Goal: Information Seeking & Learning: Compare options

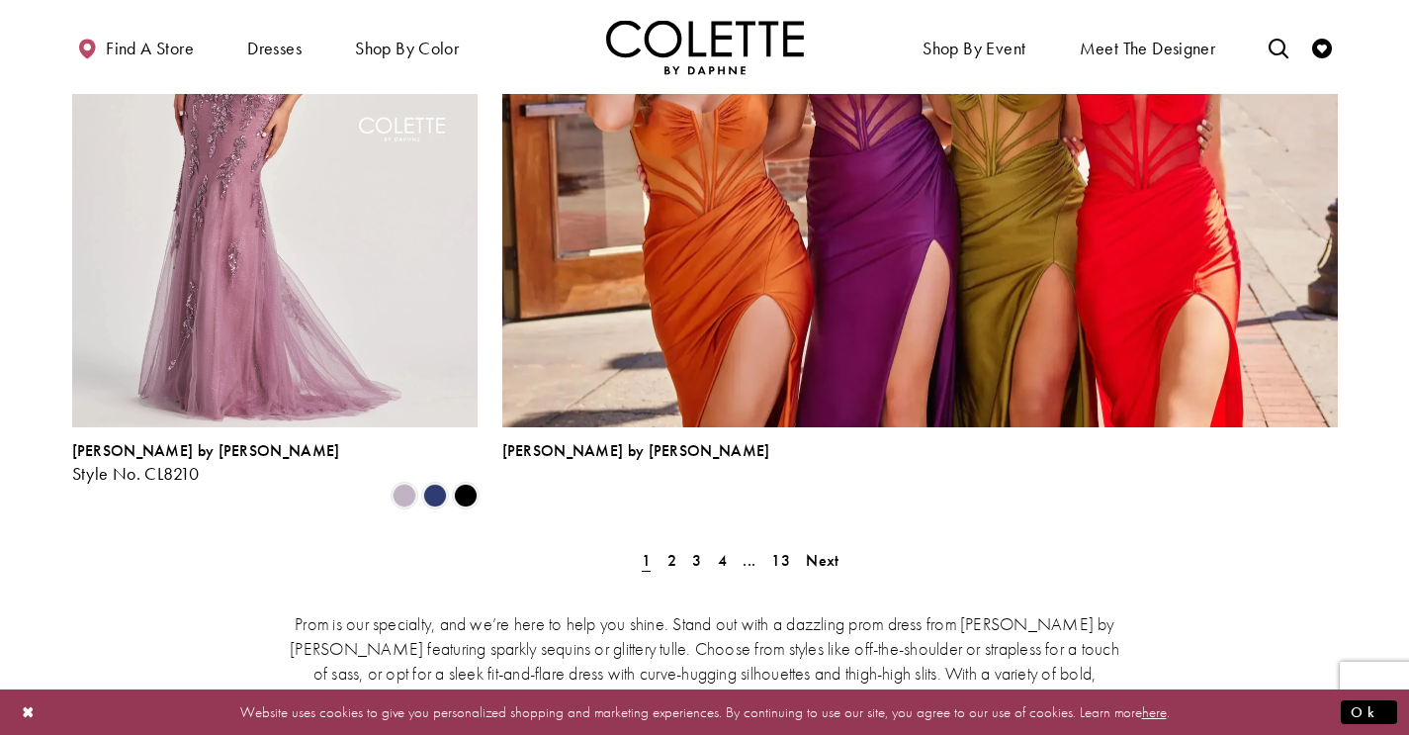
scroll to position [4410, 0]
click at [669, 549] on span "2" at bounding box center [671, 559] width 9 height 21
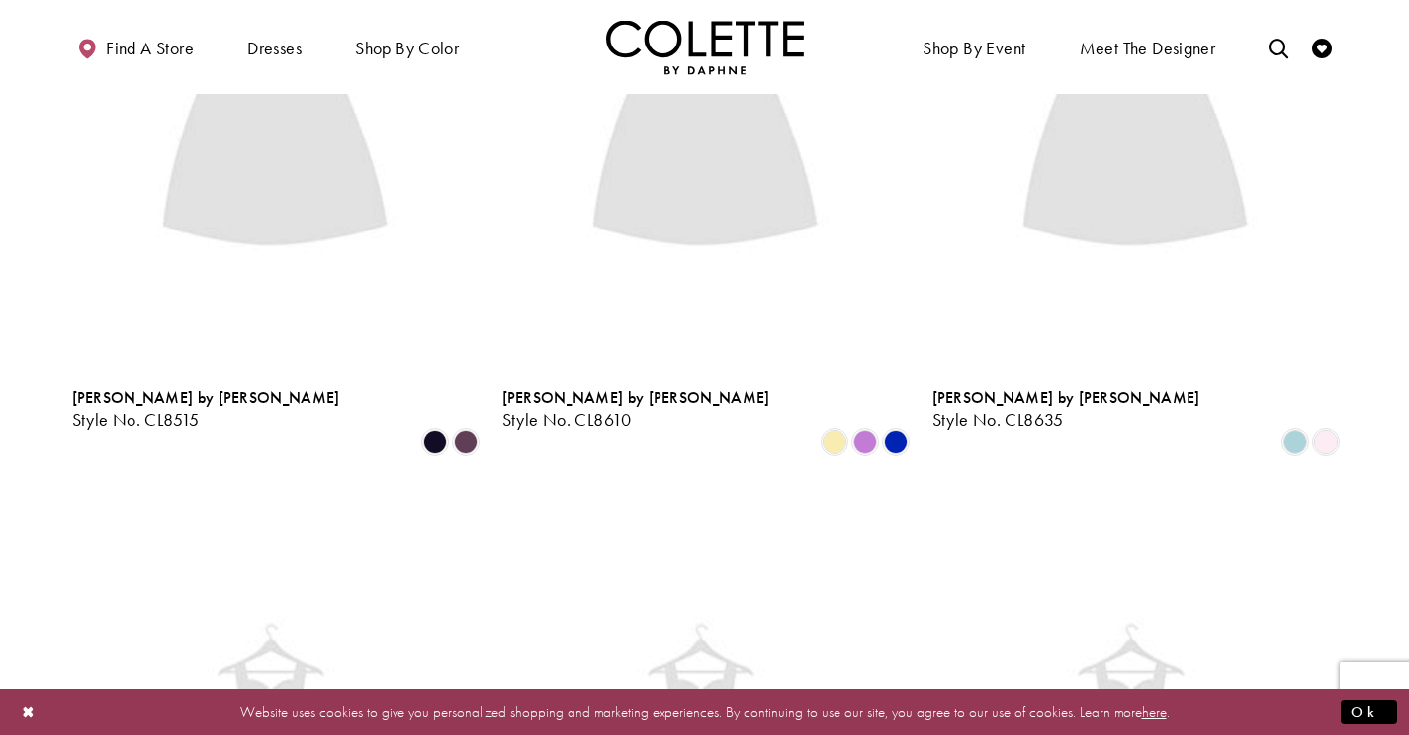
scroll to position [507, 0]
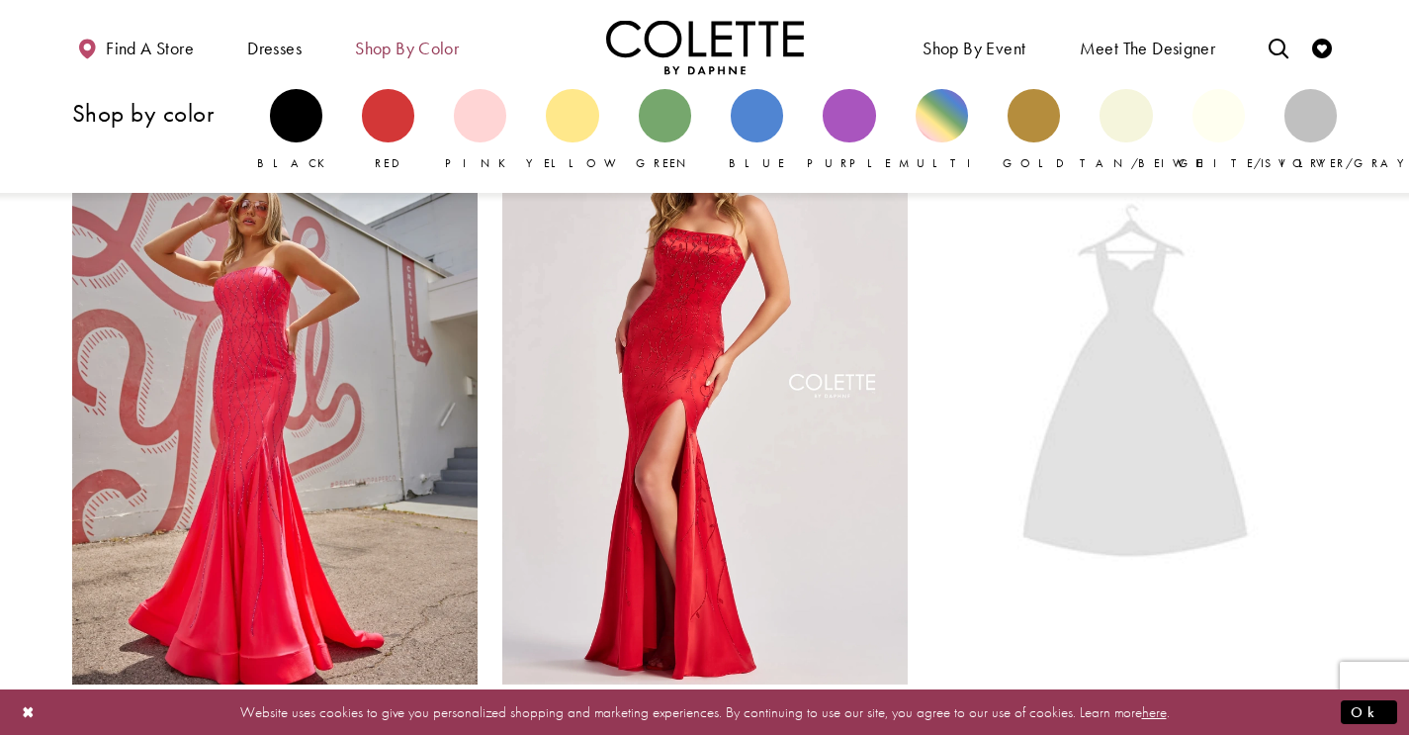
click at [405, 41] on span "Shop by color" at bounding box center [407, 49] width 104 height 20
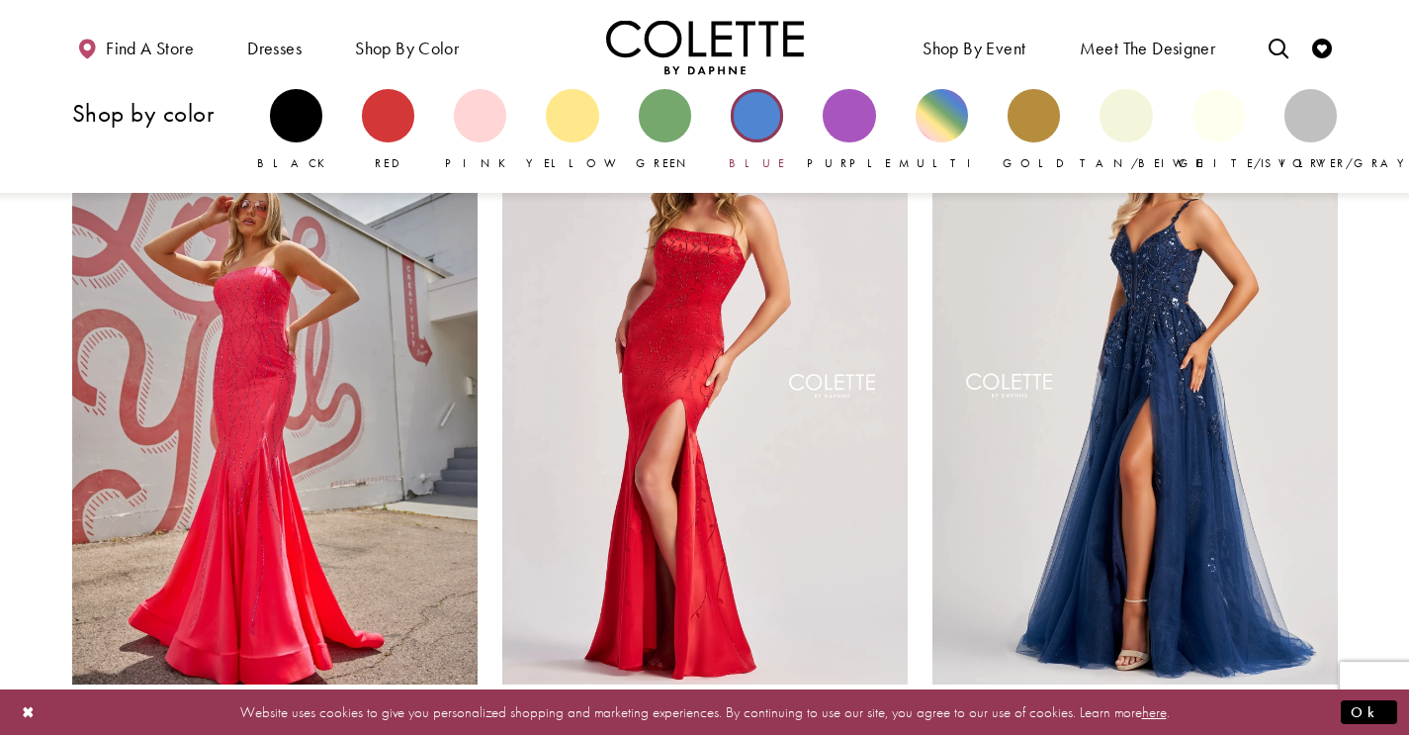
click at [754, 115] on div "Primary block" at bounding box center [757, 115] width 52 height 52
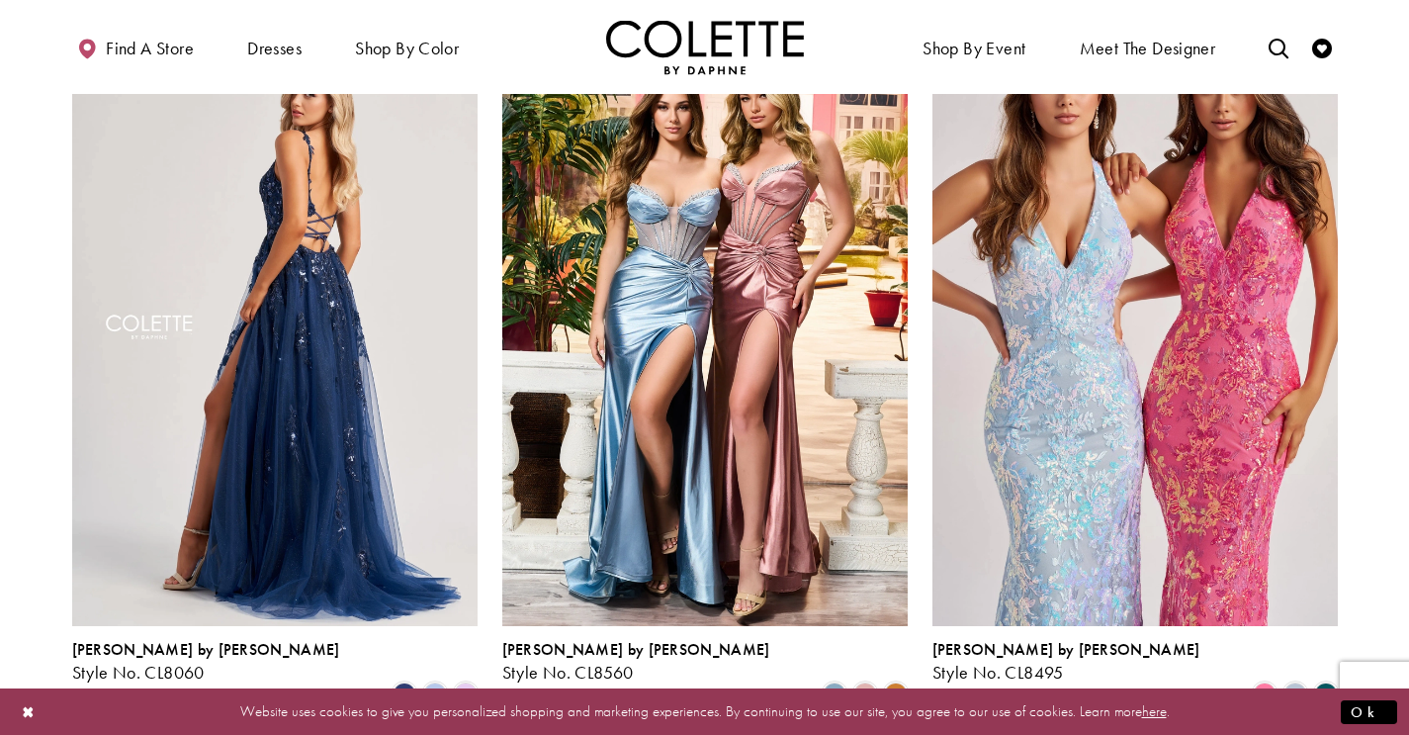
scroll to position [1042, 0]
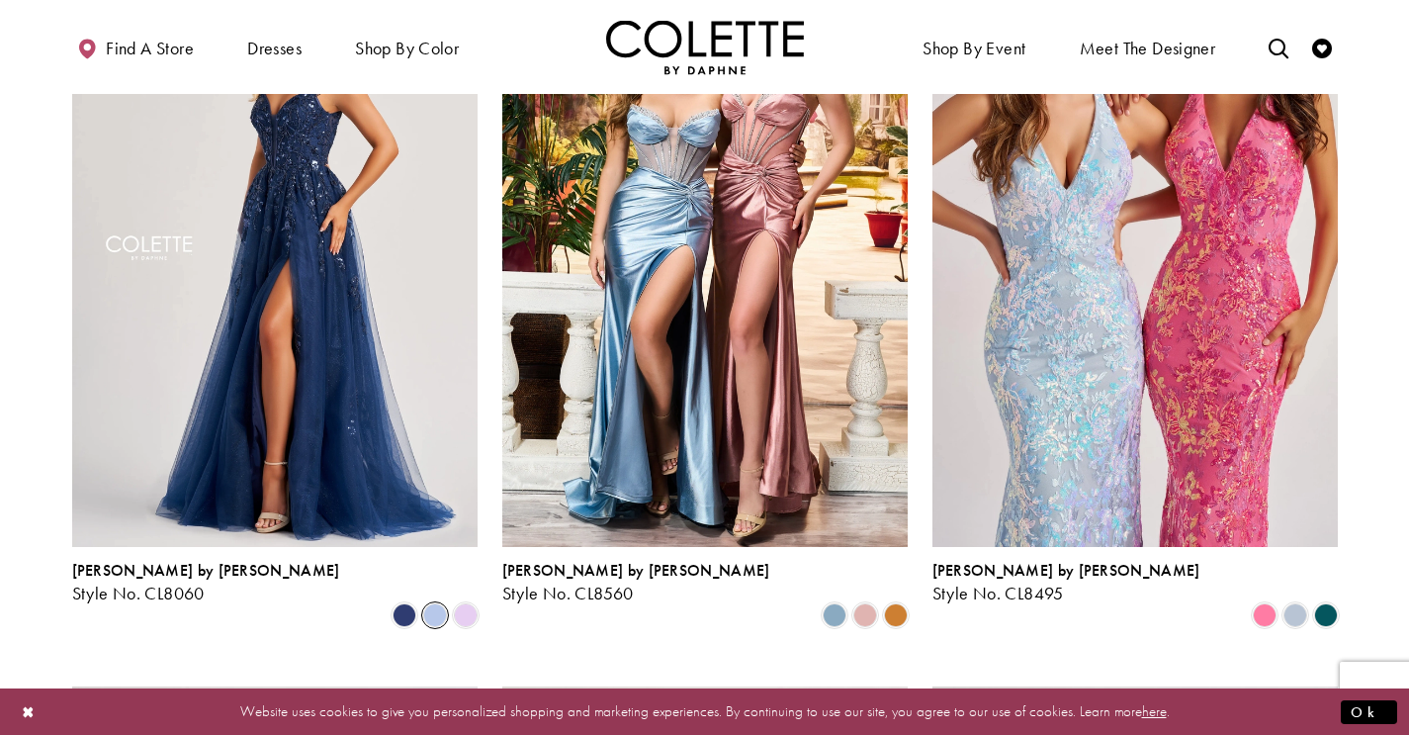
click at [437, 603] on span "Product List" at bounding box center [435, 615] width 24 height 24
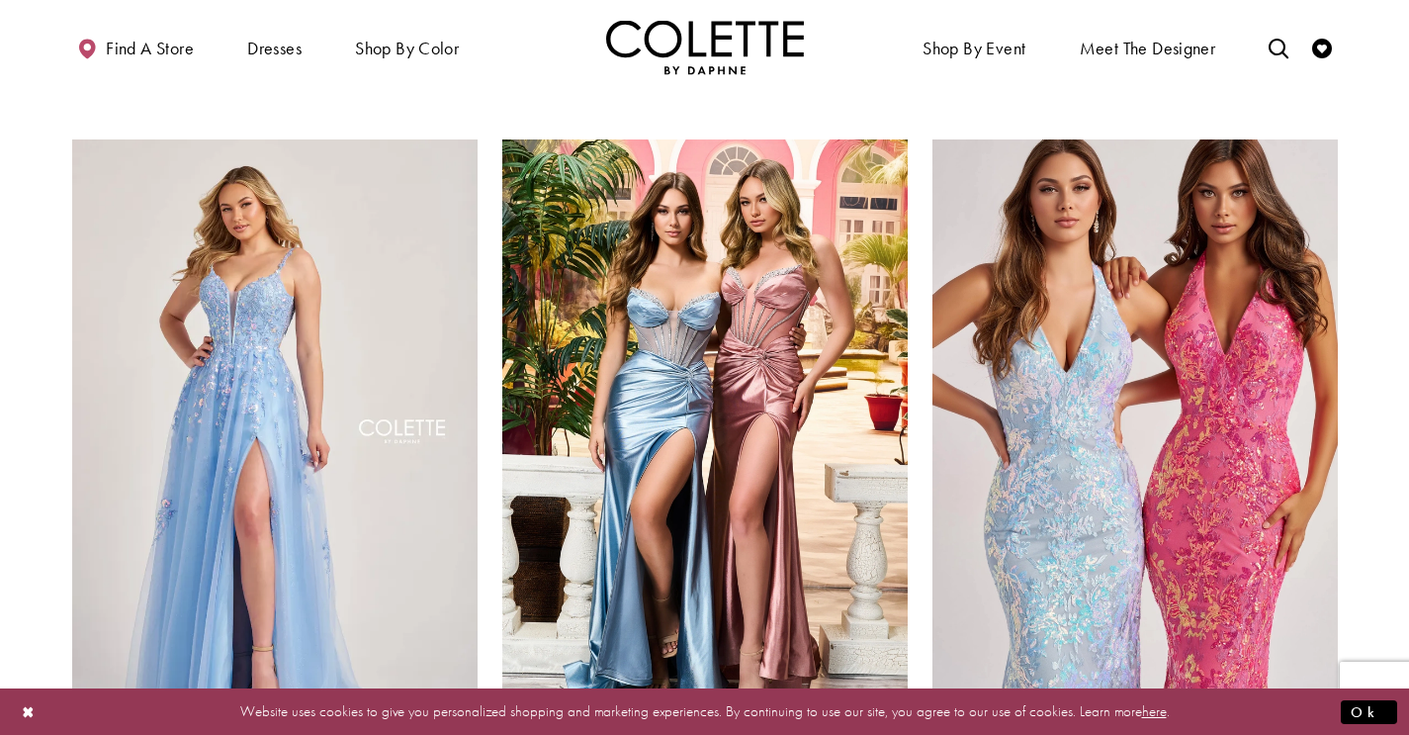
scroll to position [862, 0]
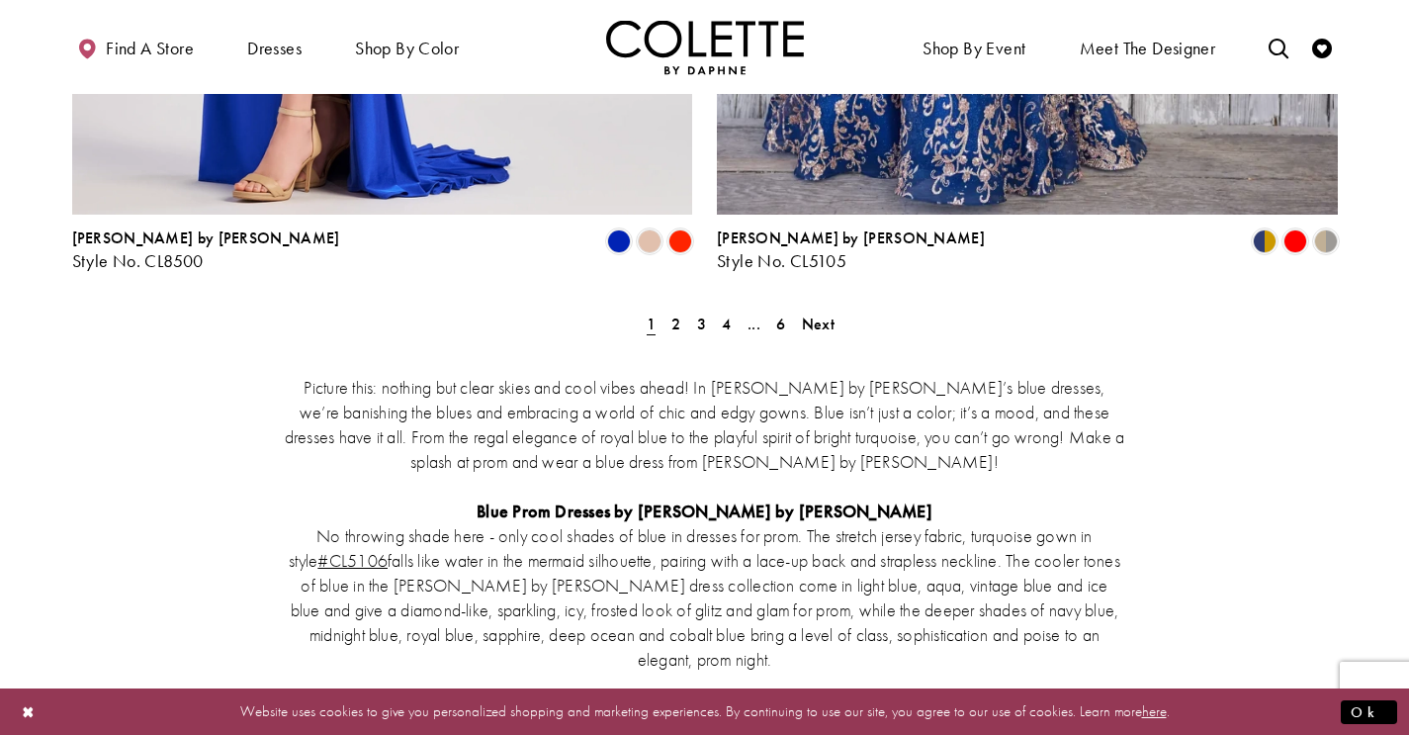
scroll to position [3675, 0]
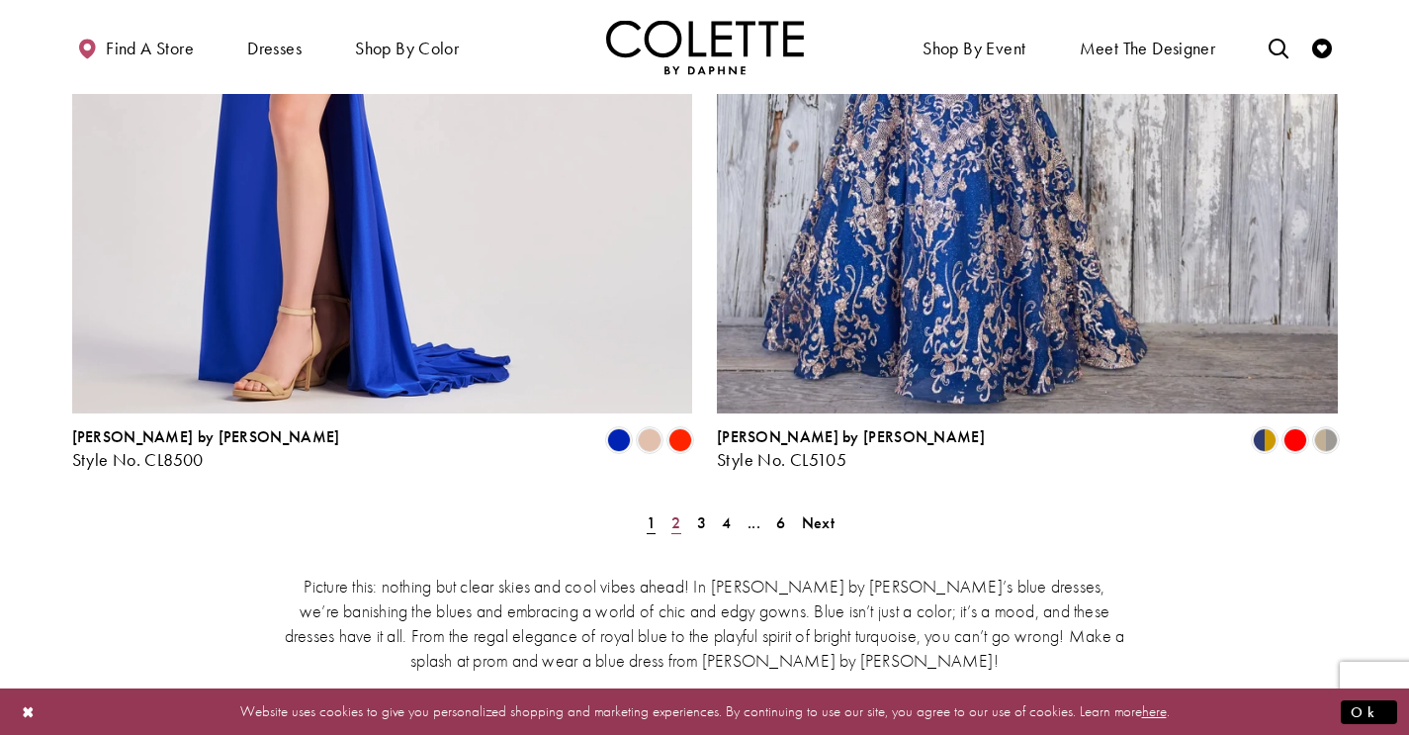
click at [674, 512] on span "2" at bounding box center [675, 522] width 9 height 21
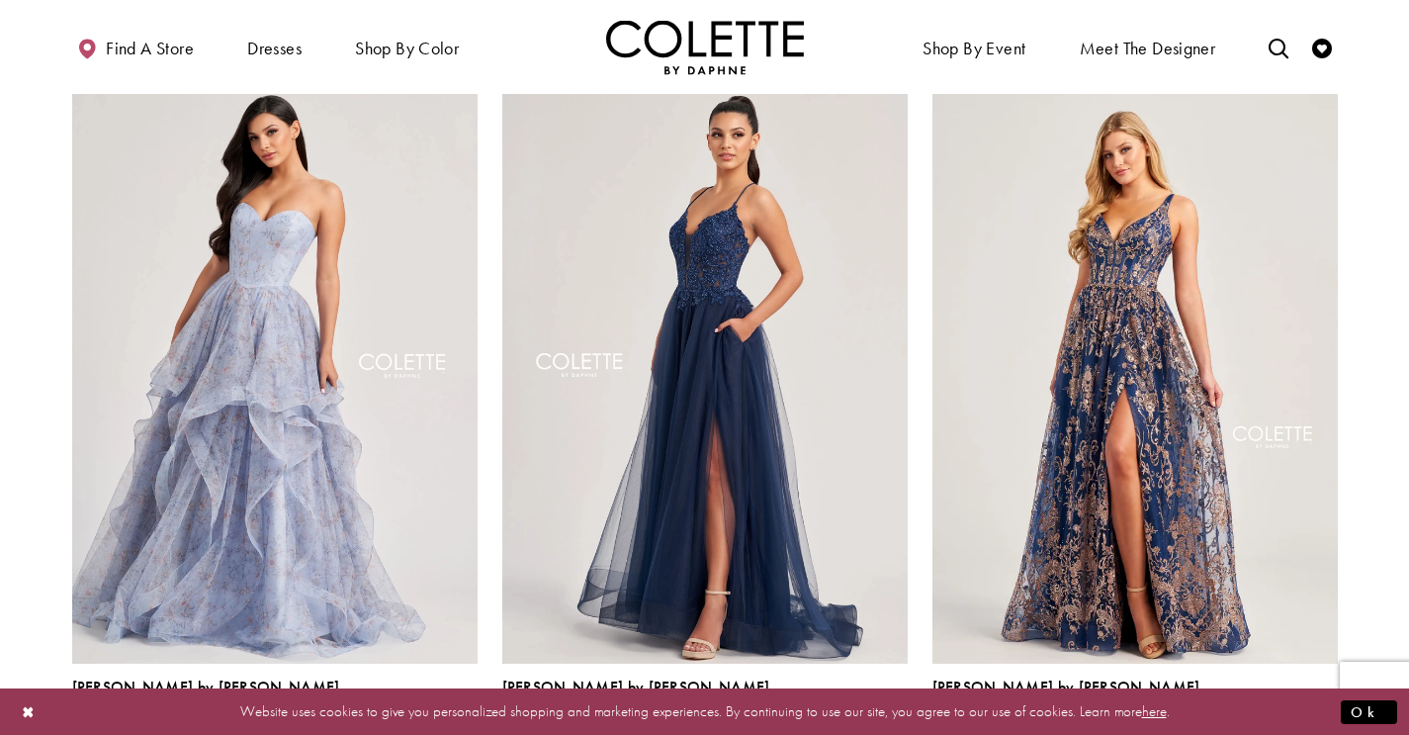
scroll to position [2380, 0]
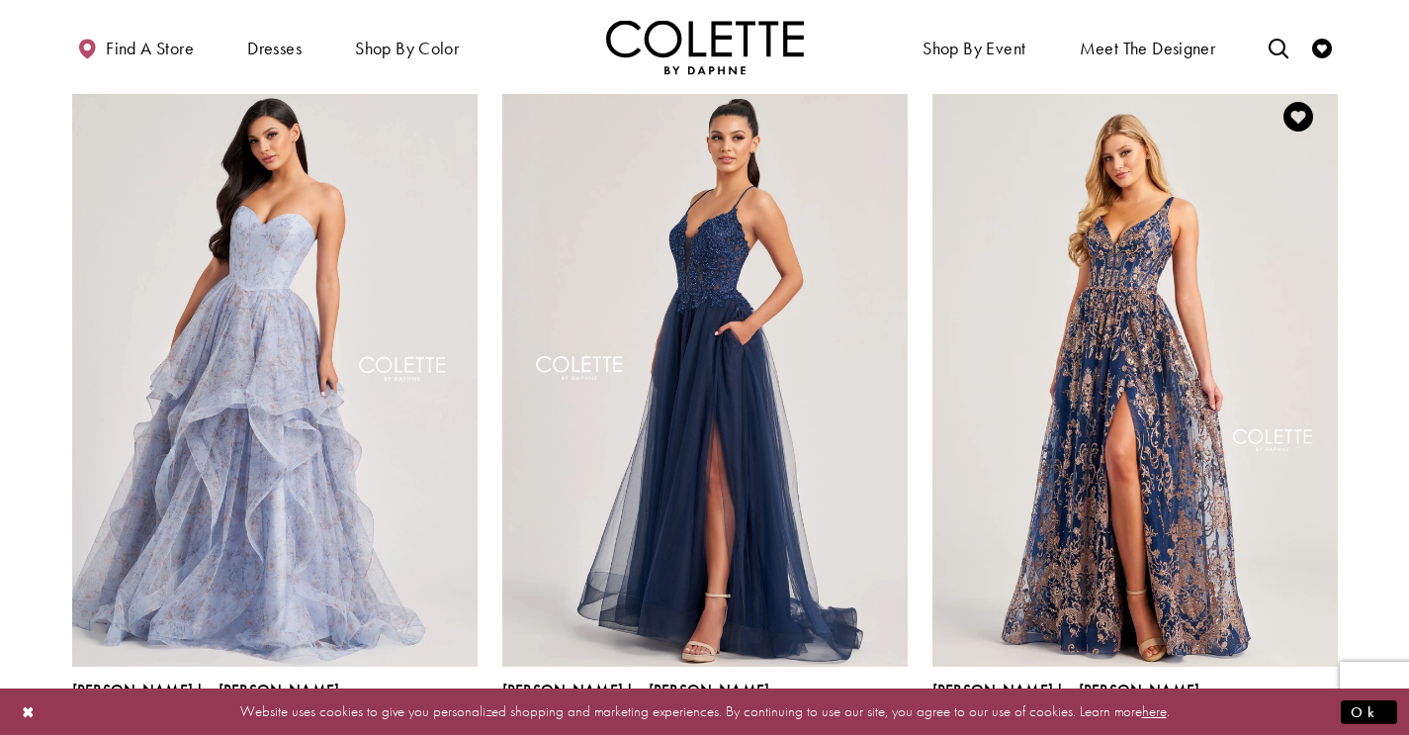
click at [1334, 720] on polygon "Product List" at bounding box center [1334, 735] width 16 height 31
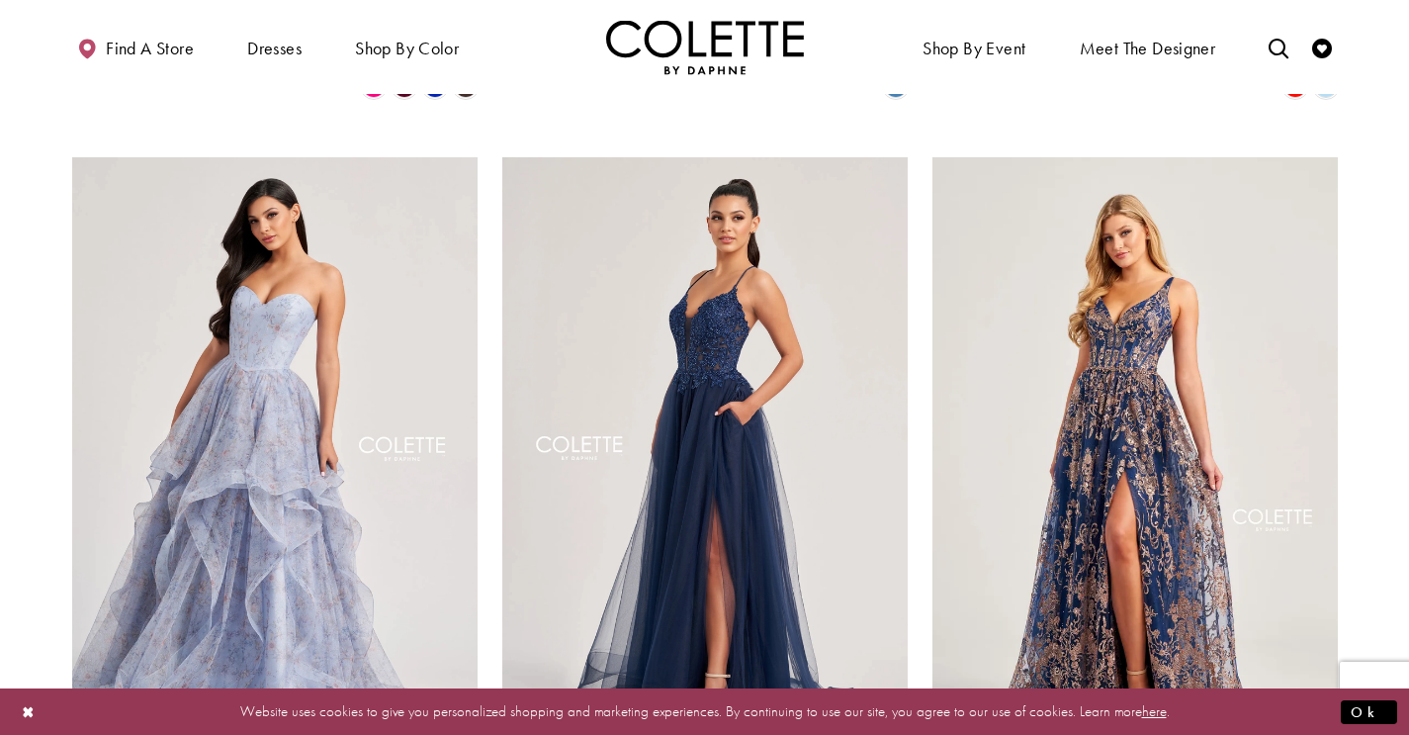
scroll to position [2348, 0]
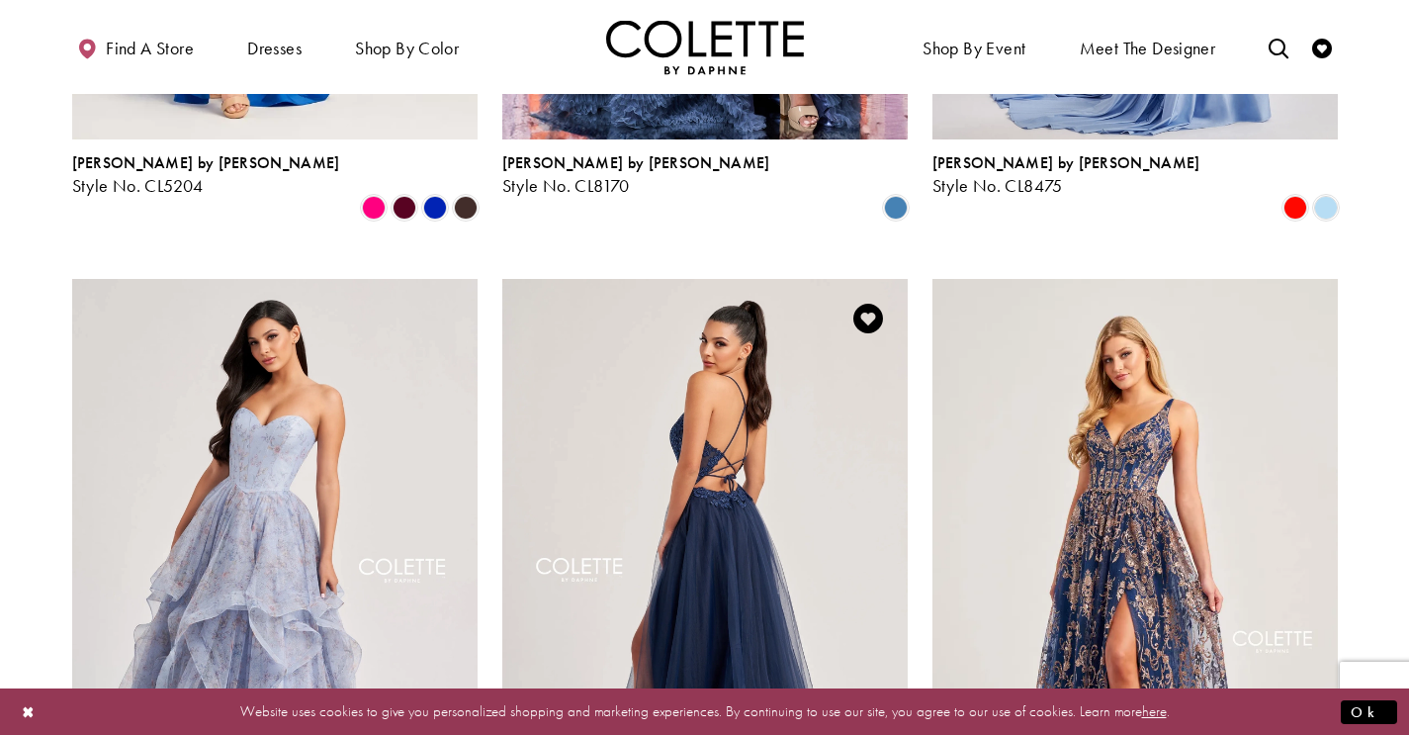
scroll to position [2167, 0]
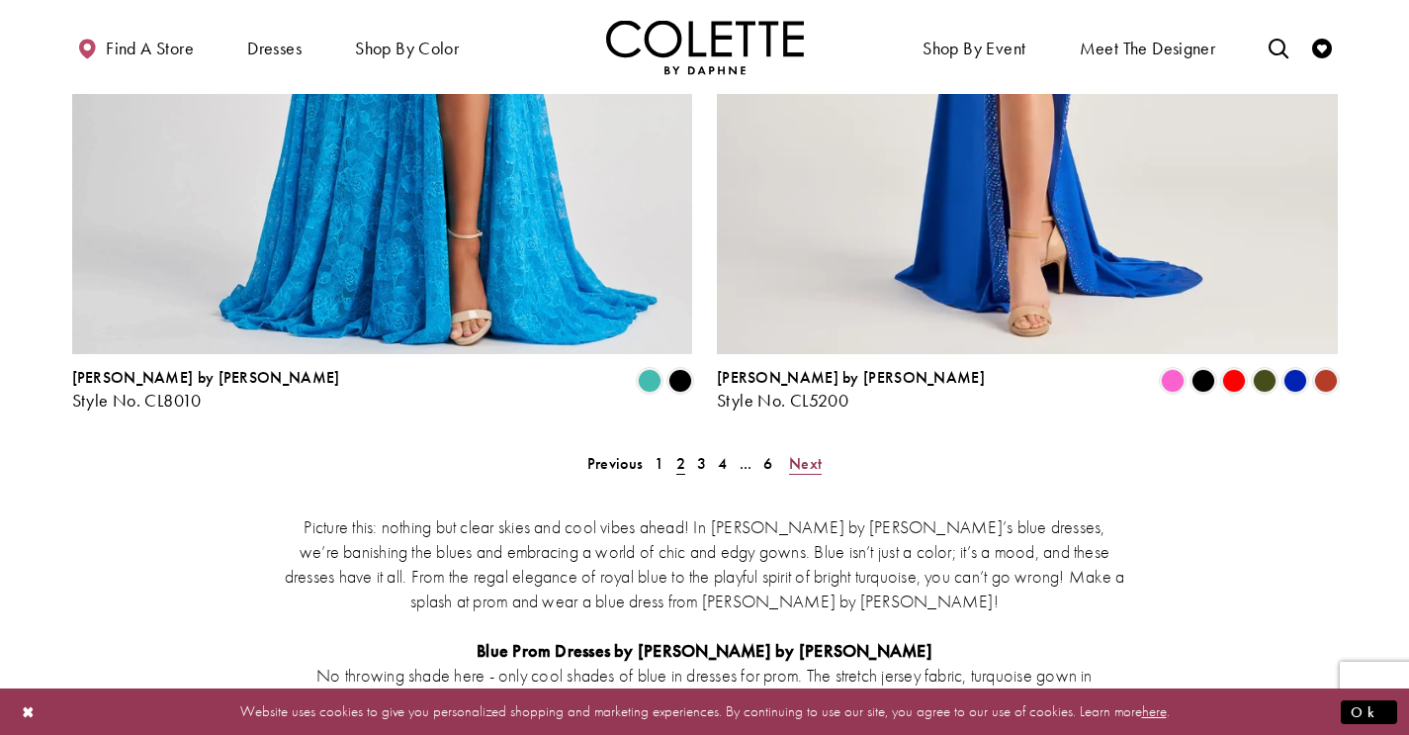
click at [807, 453] on span "Next" at bounding box center [805, 463] width 33 height 21
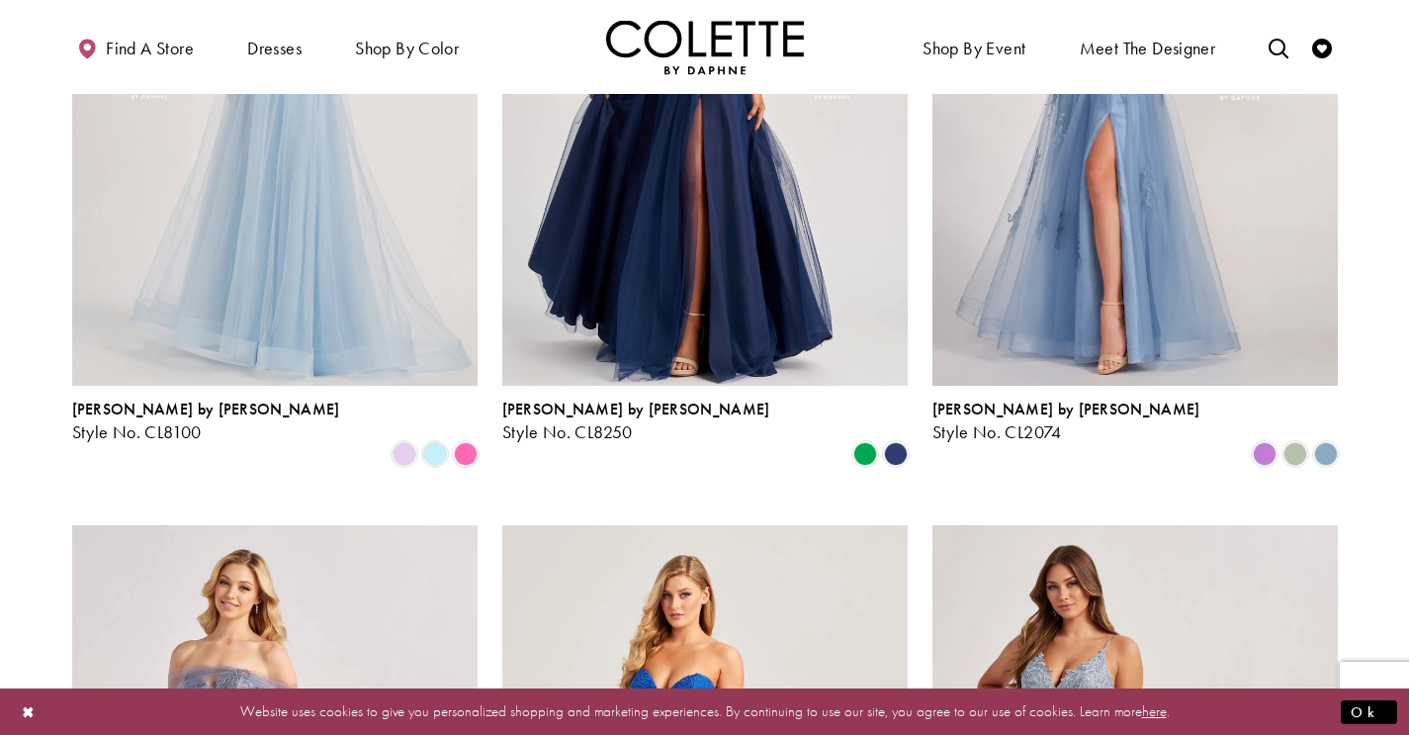
scroll to position [1192, 0]
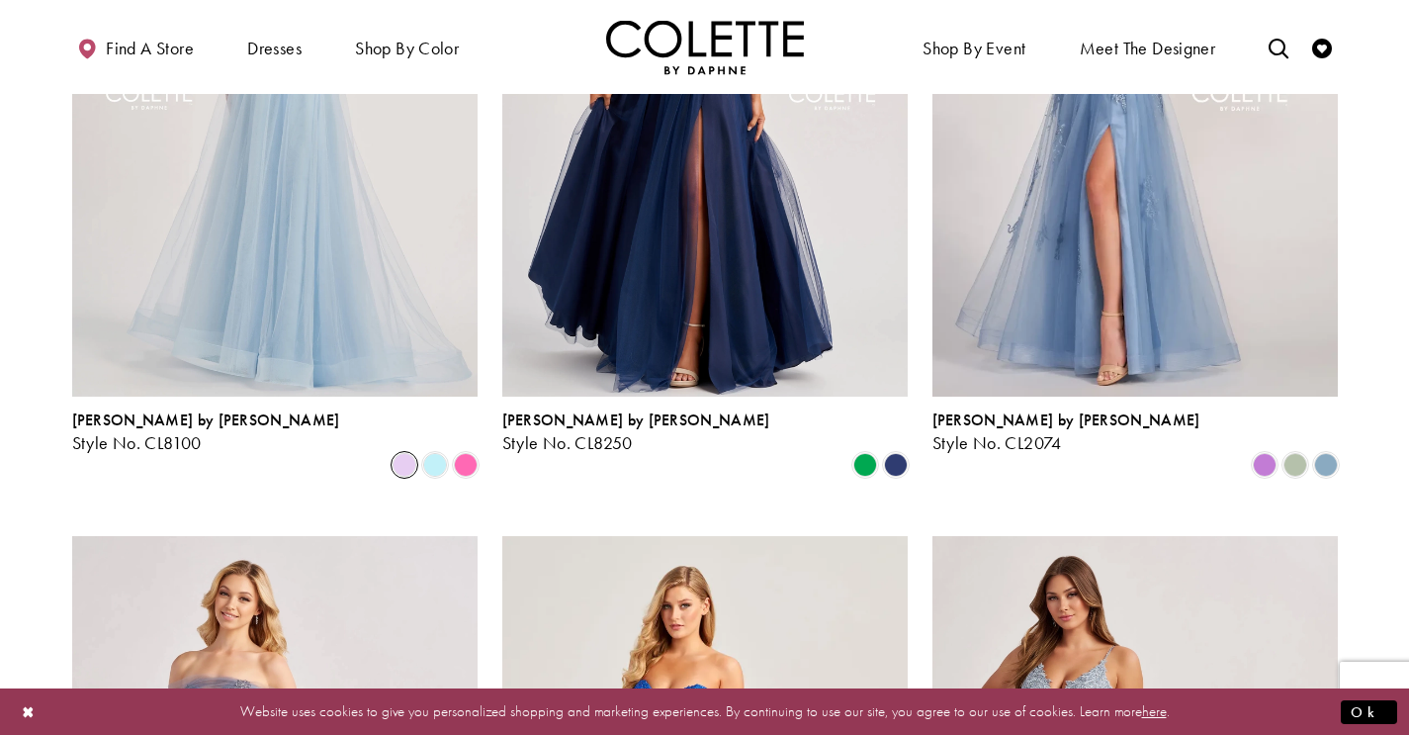
click at [406, 453] on span "Product List" at bounding box center [405, 465] width 24 height 24
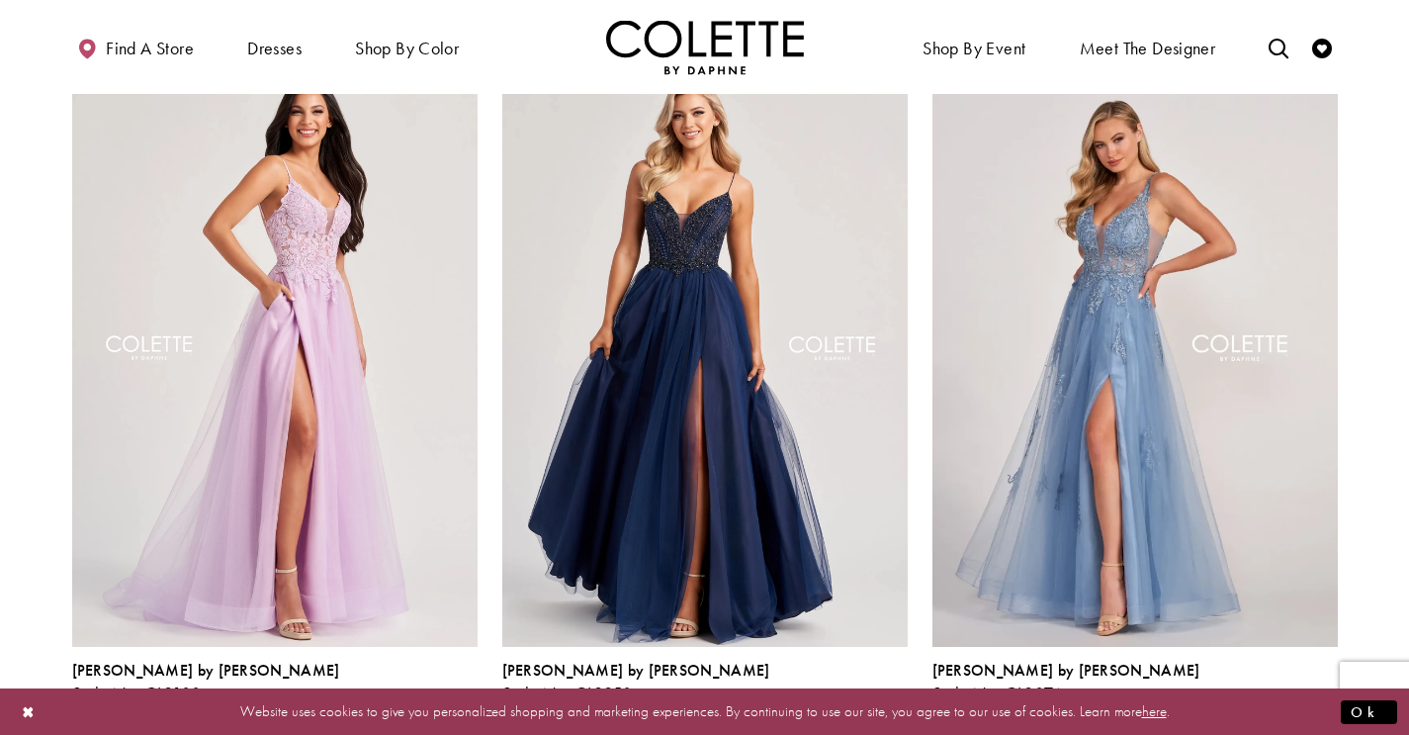
scroll to position [947, 0]
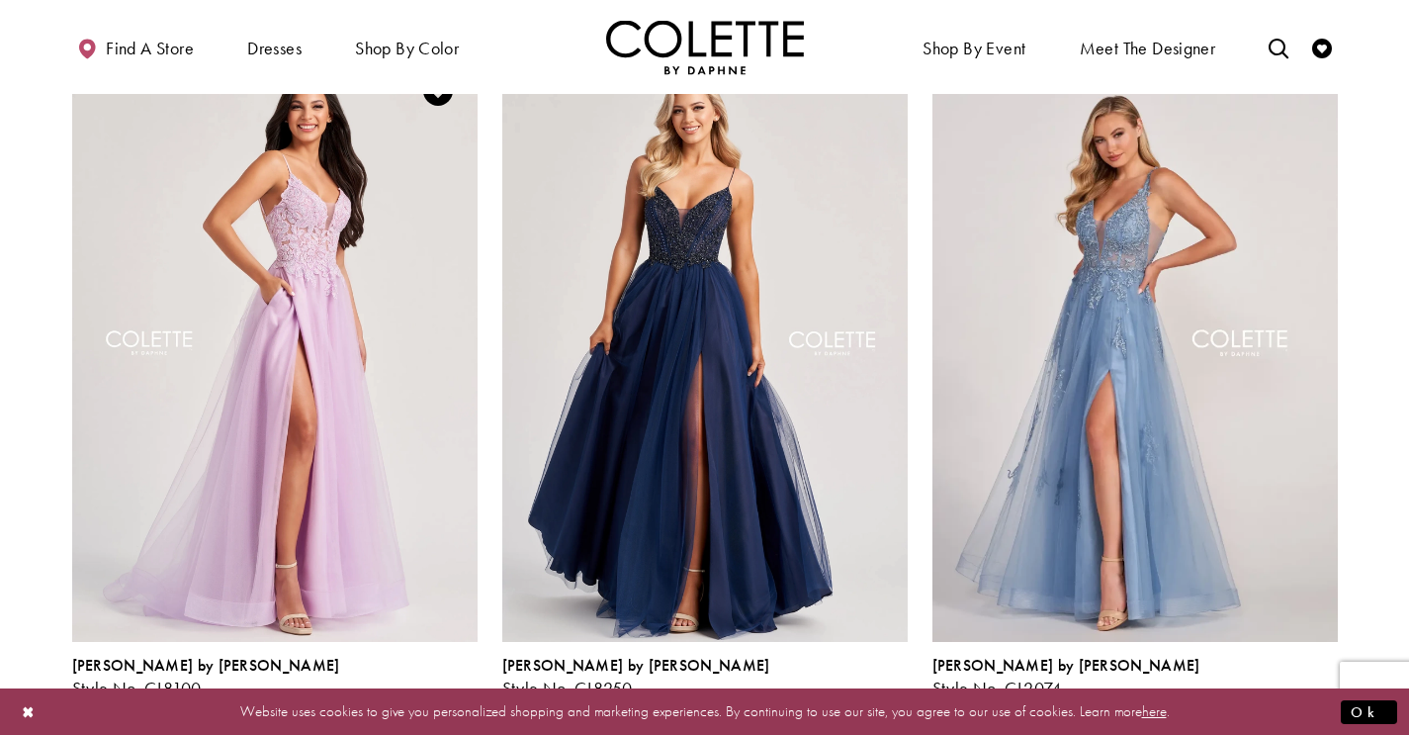
click at [464, 698] on span "Product List" at bounding box center [466, 710] width 24 height 24
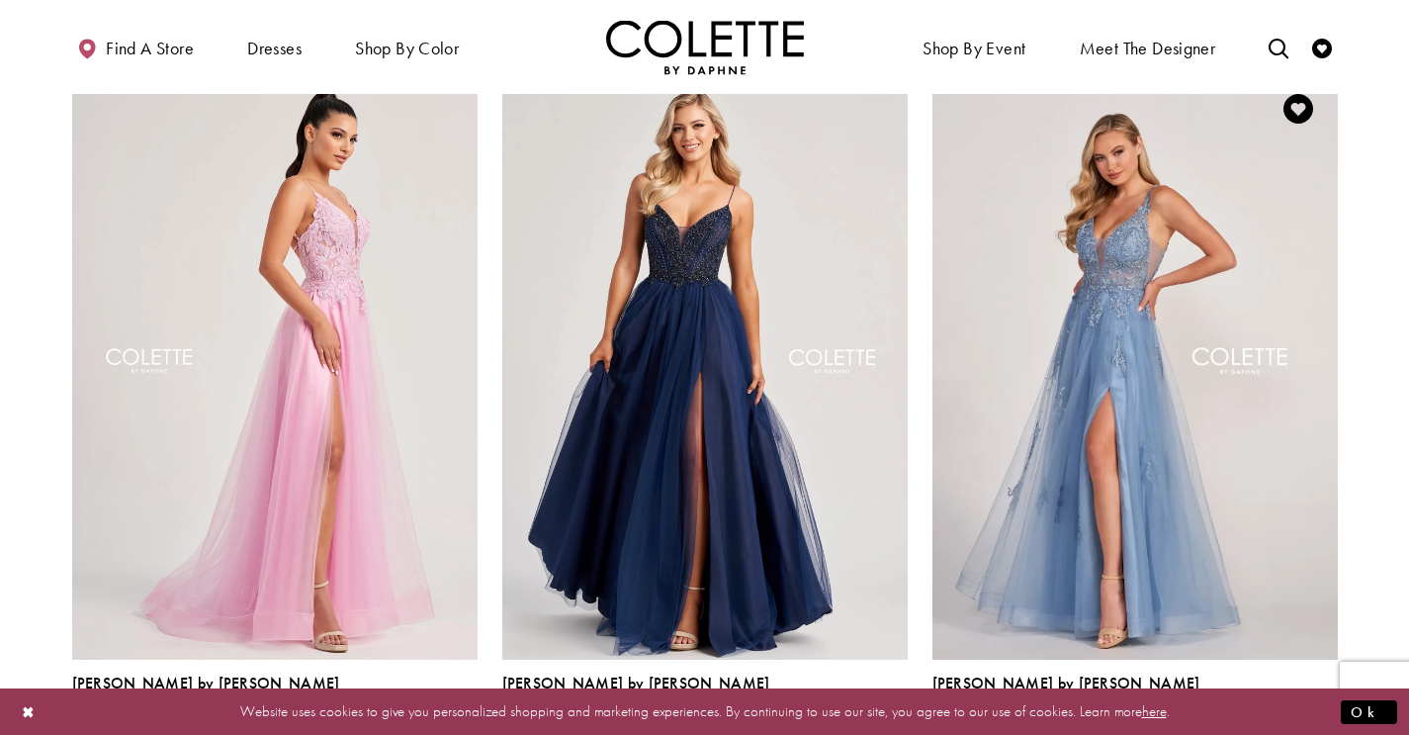
scroll to position [937, 0]
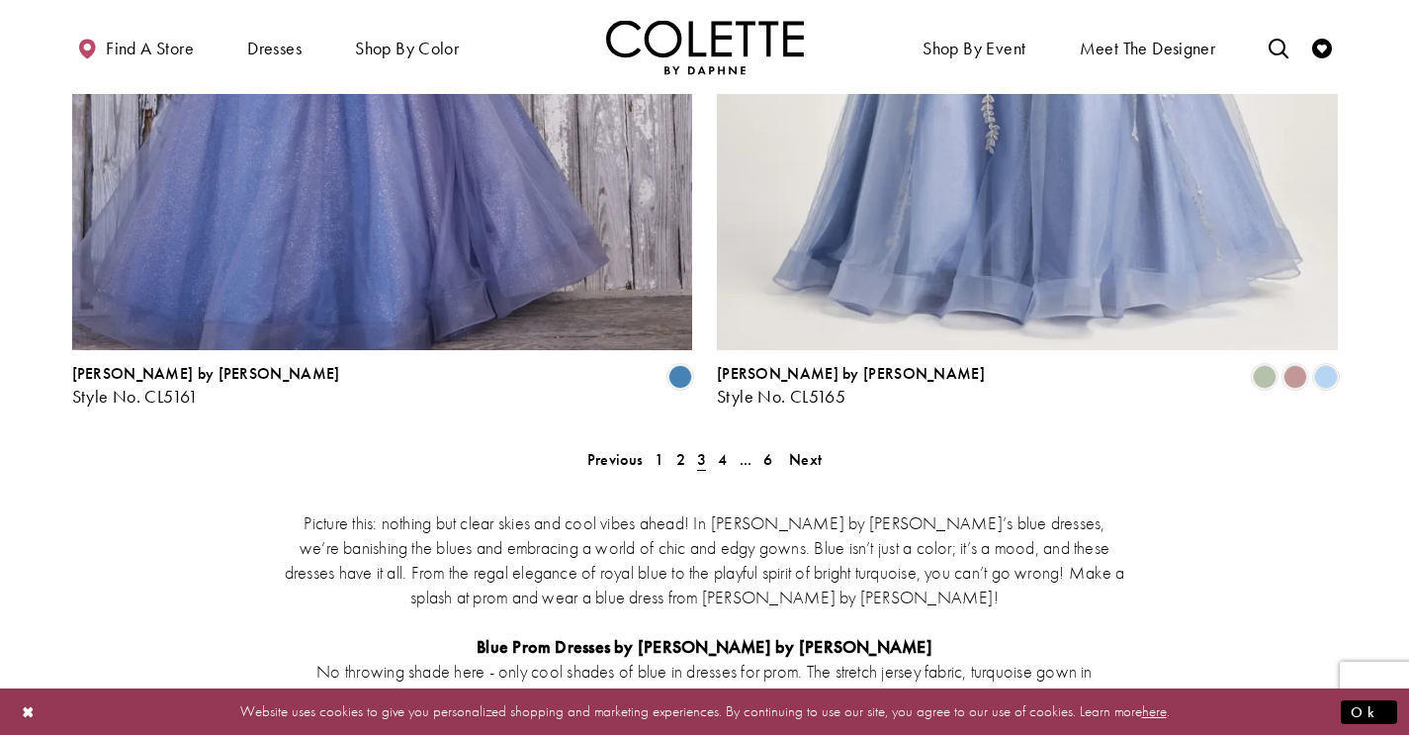
scroll to position [3756, 0]
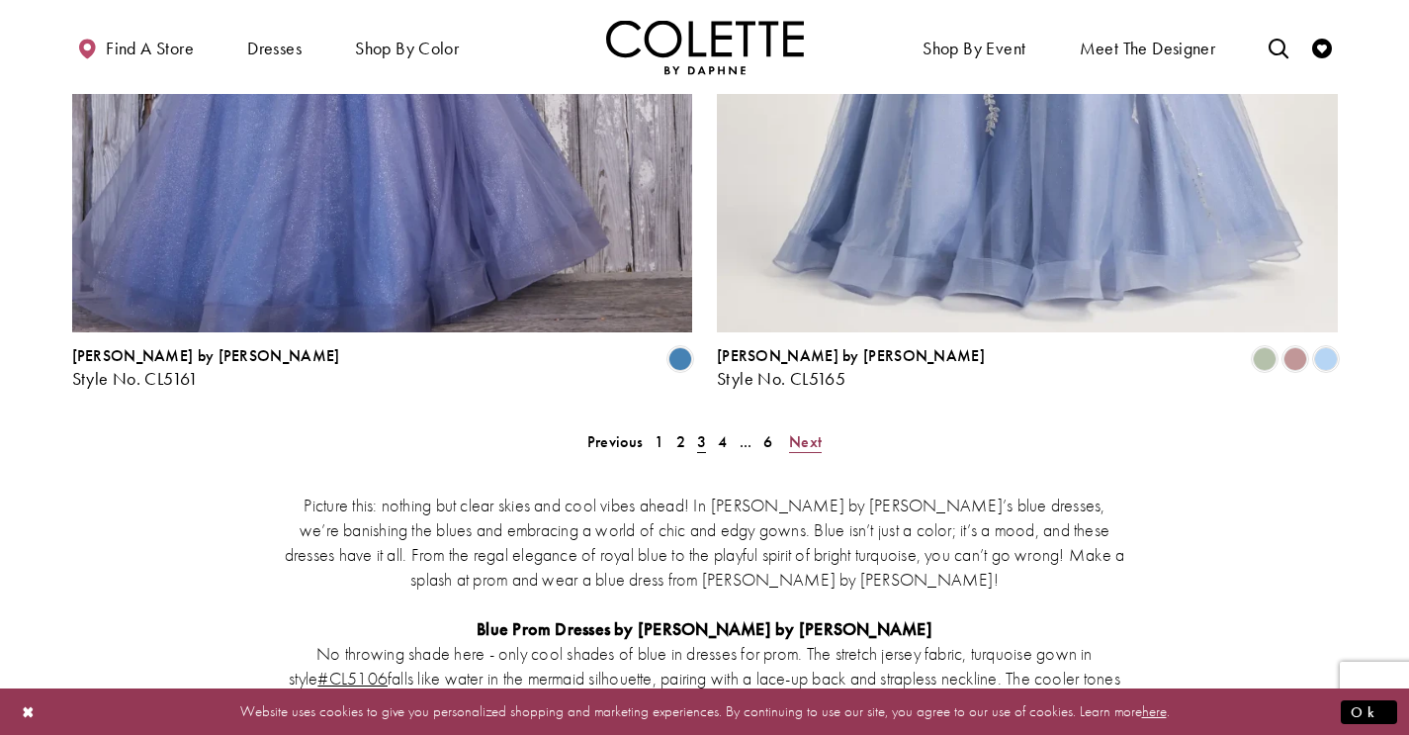
click at [817, 431] on span "Next" at bounding box center [805, 441] width 33 height 21
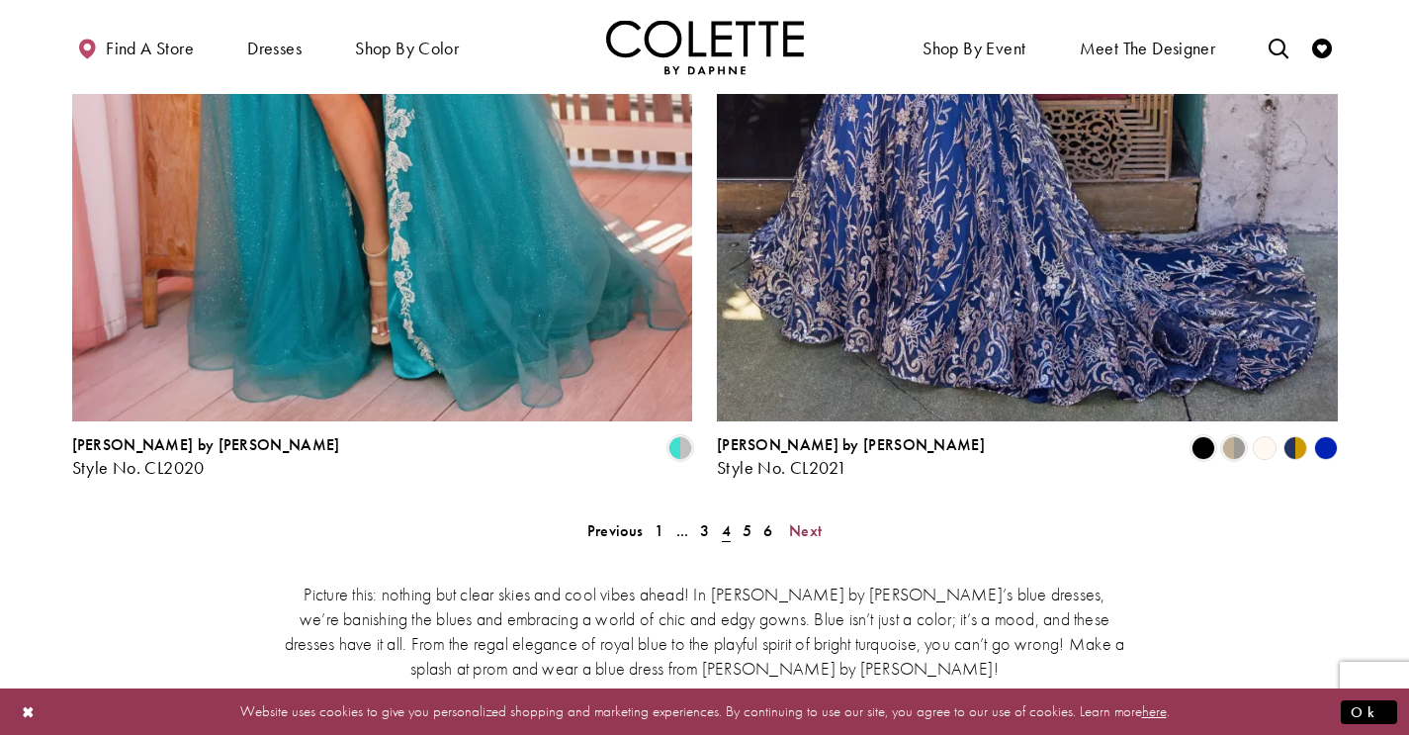
scroll to position [3672, 0]
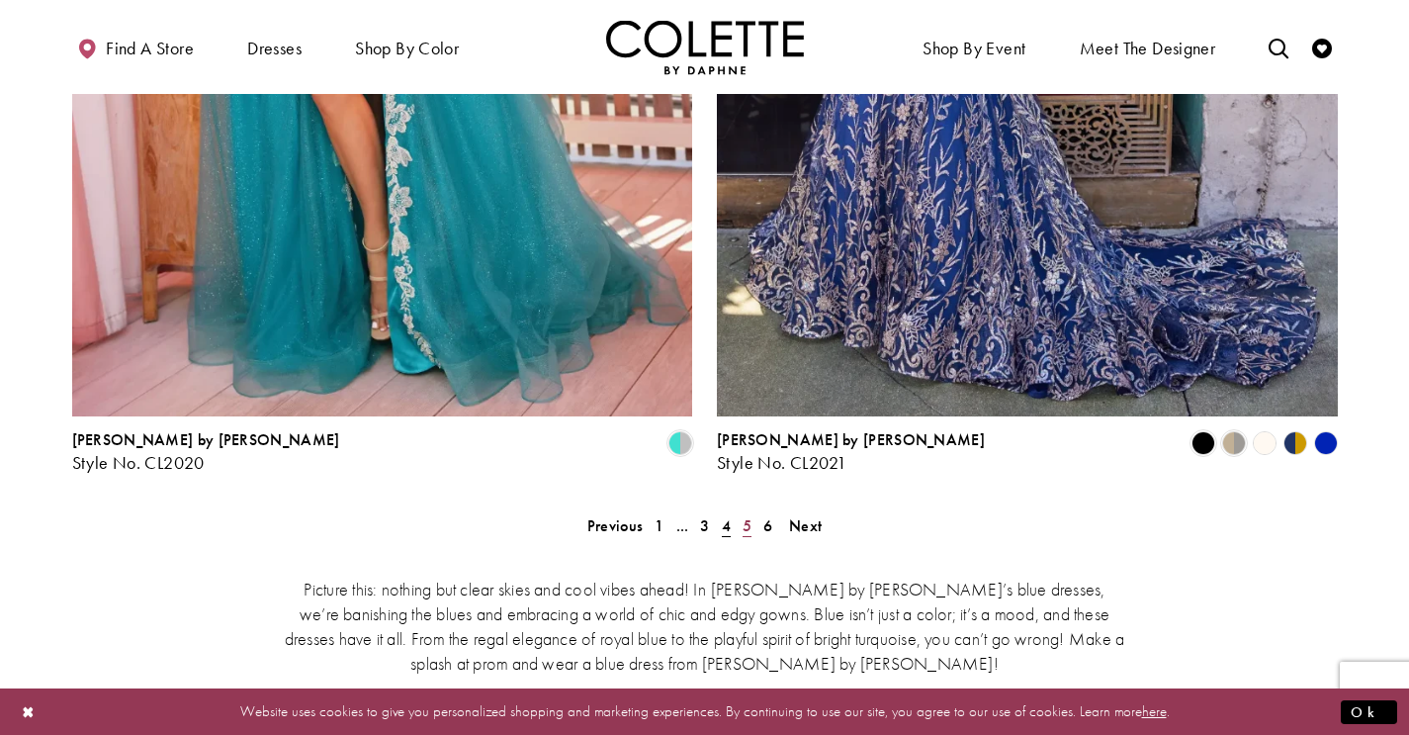
click at [747, 515] on span "5" at bounding box center [747, 525] width 9 height 21
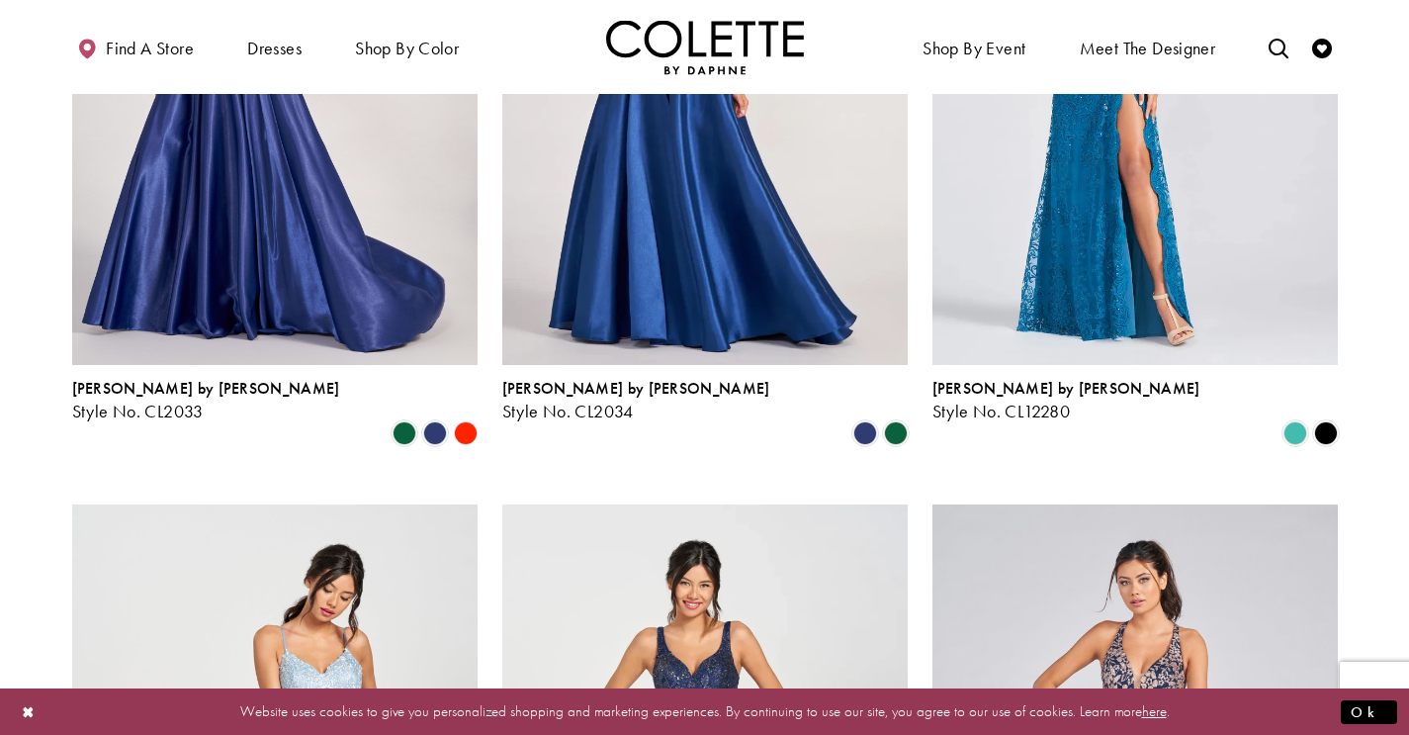
scroll to position [2179, 0]
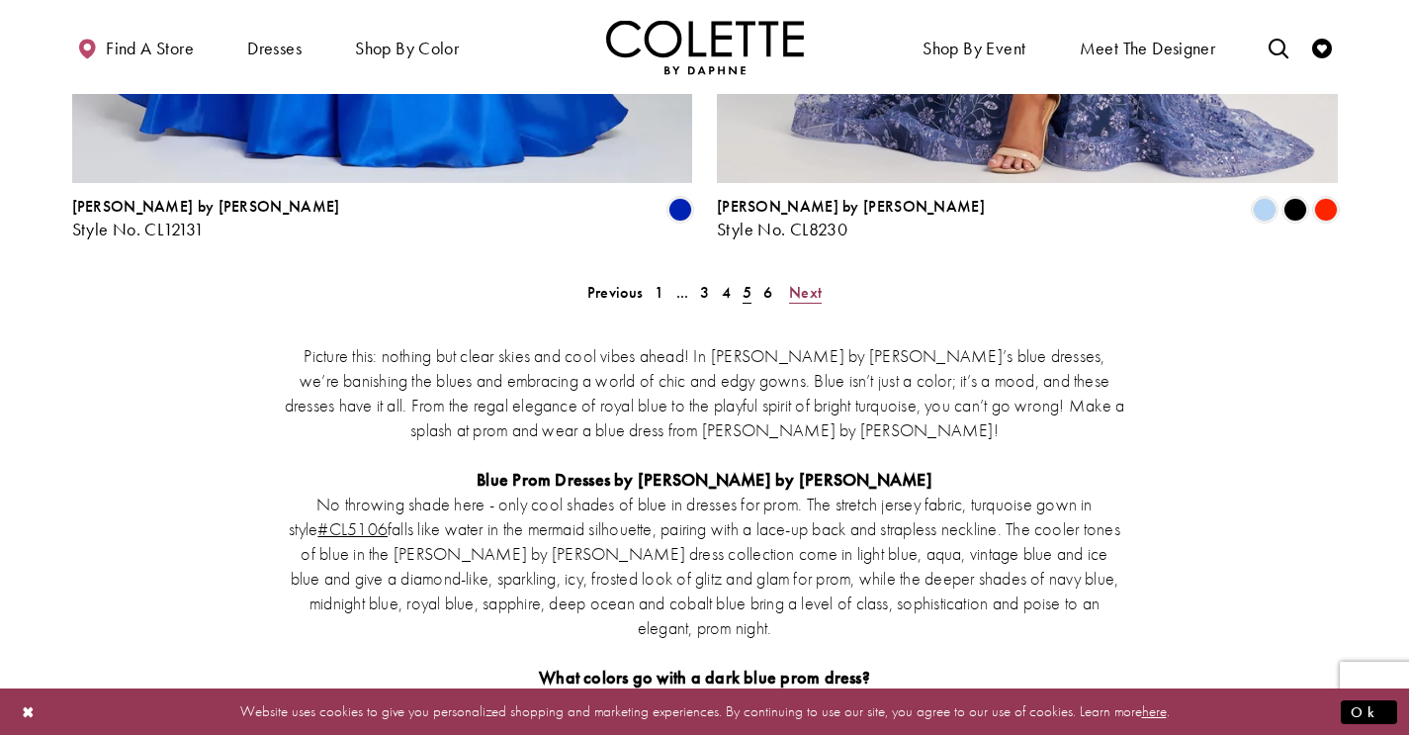
click at [797, 282] on span "Next" at bounding box center [805, 292] width 33 height 21
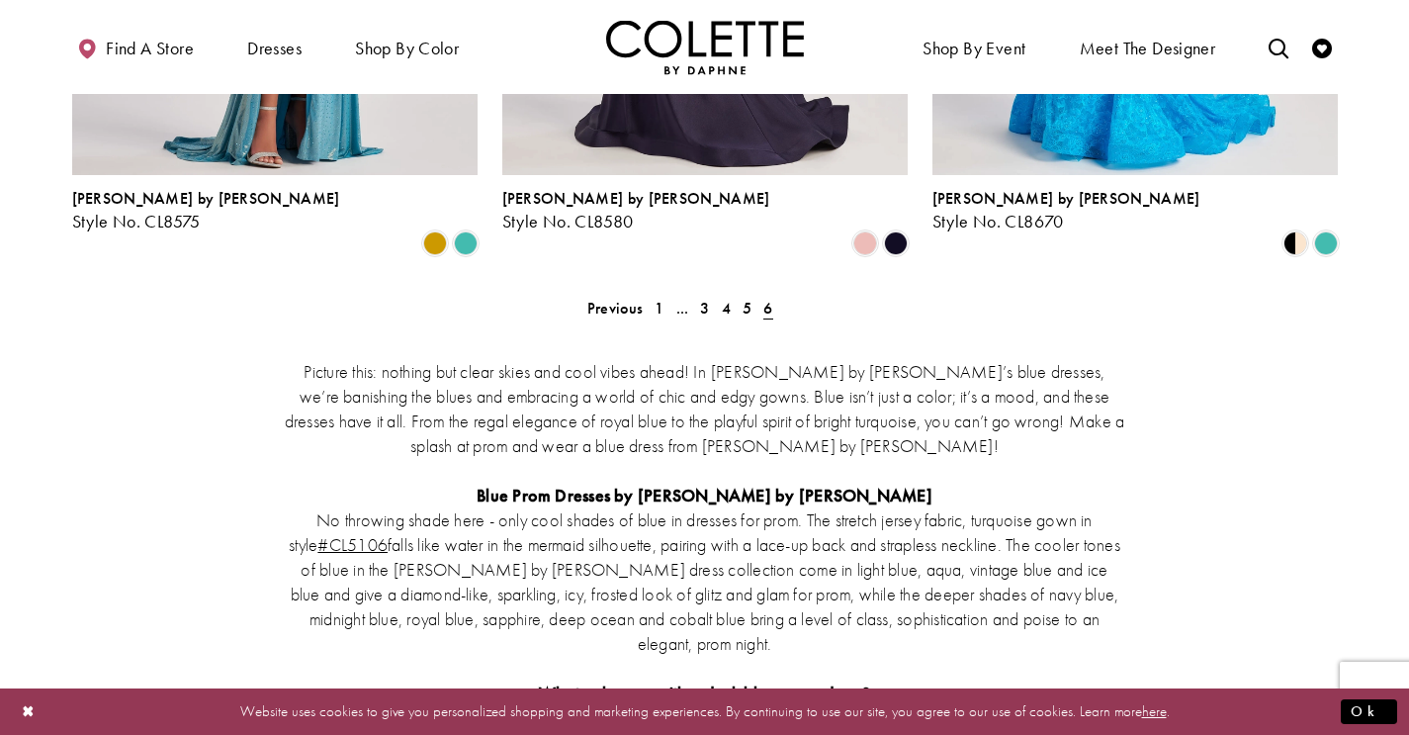
scroll to position [2078, 0]
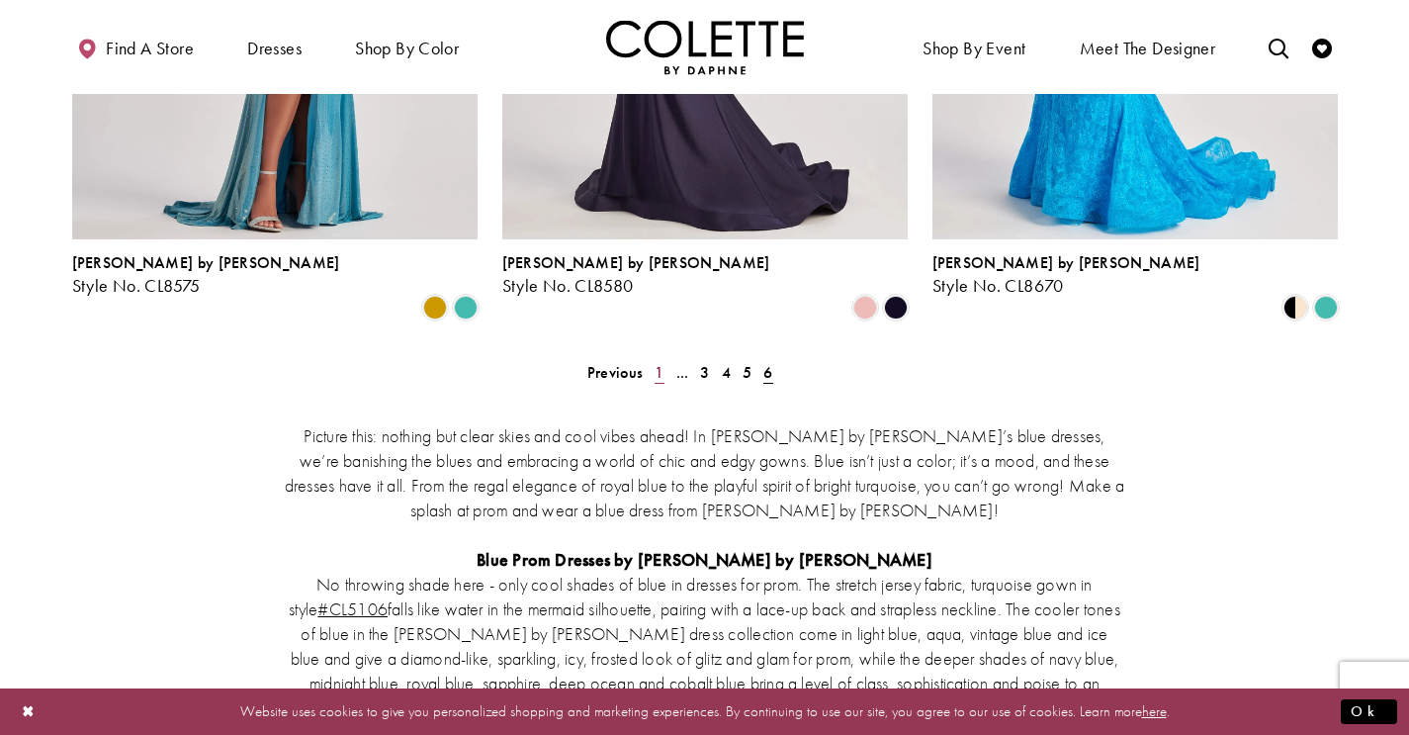
click at [660, 362] on span "1" at bounding box center [659, 372] width 9 height 21
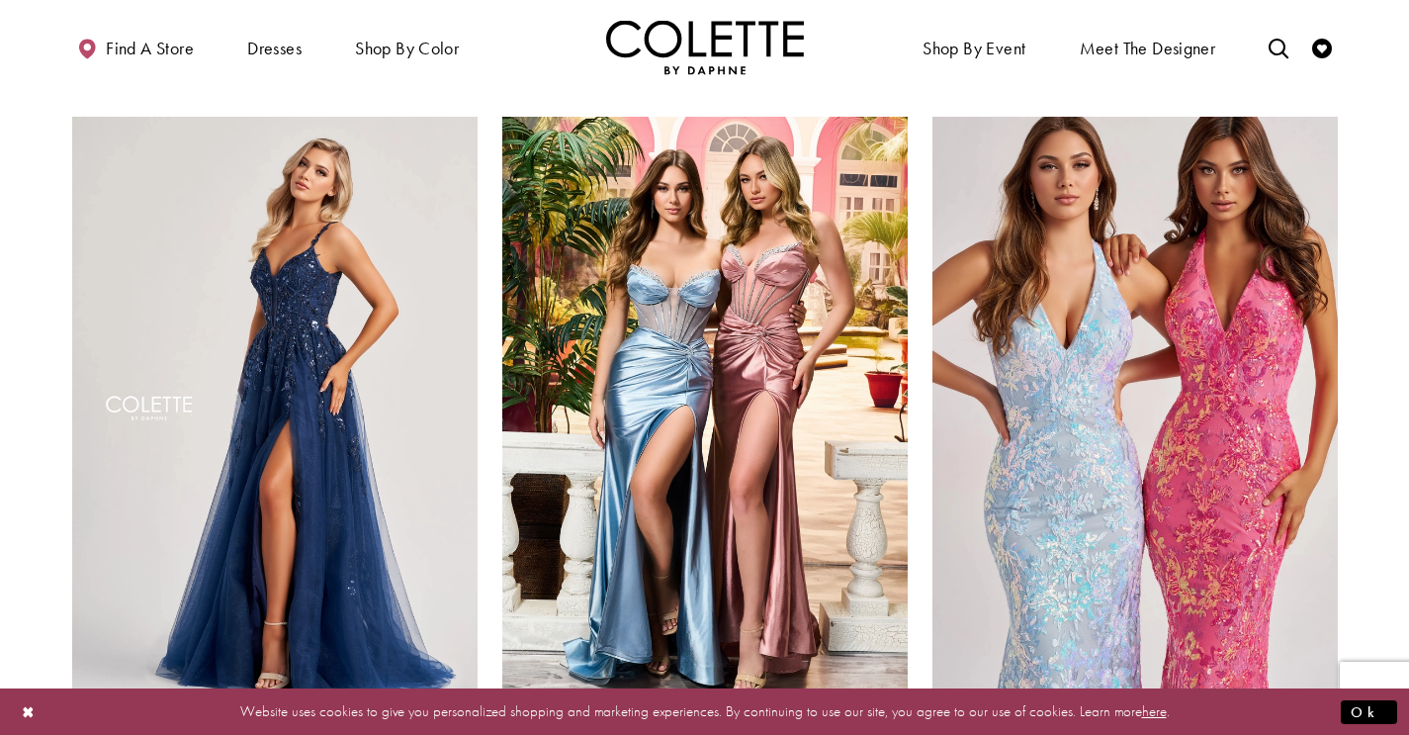
scroll to position [895, 0]
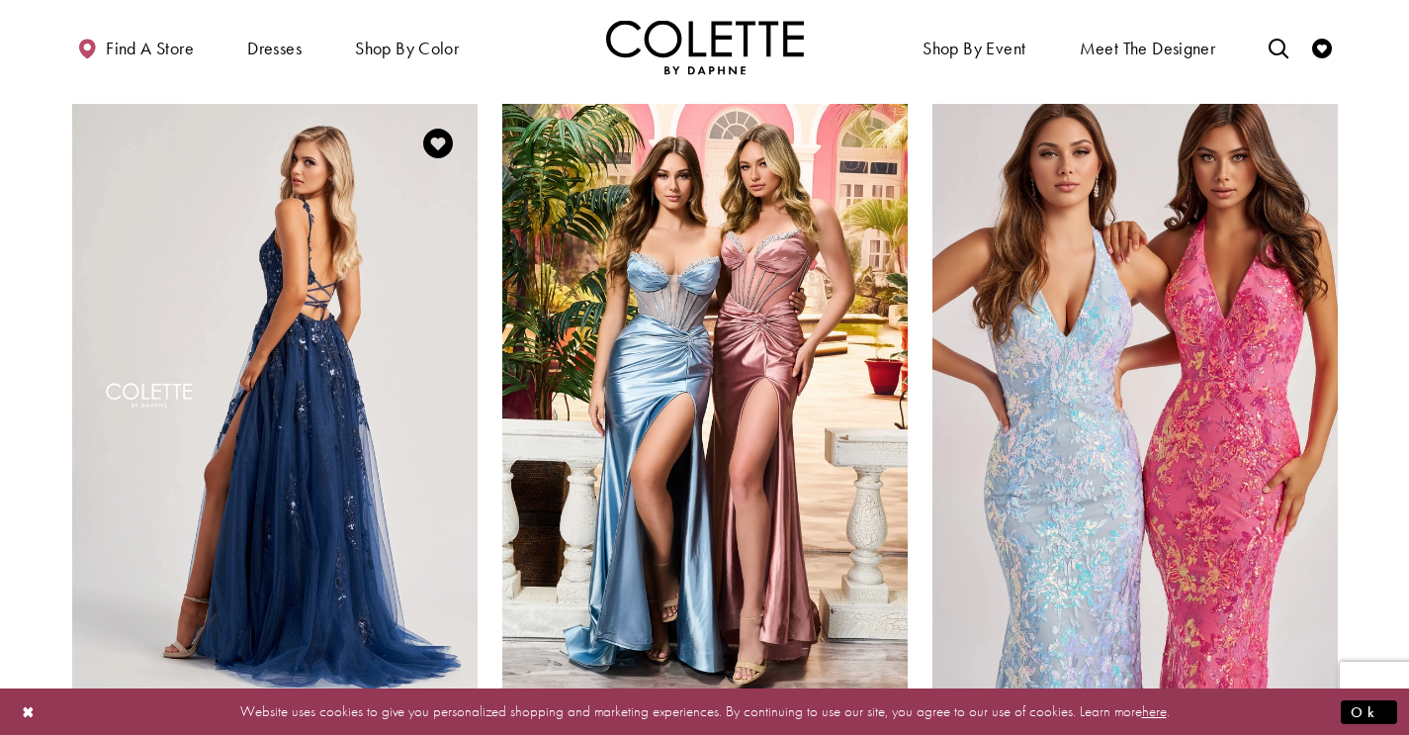
click at [305, 474] on img "Visit Colette by Daphne Style No. CL8060 Page" at bounding box center [274, 398] width 405 height 589
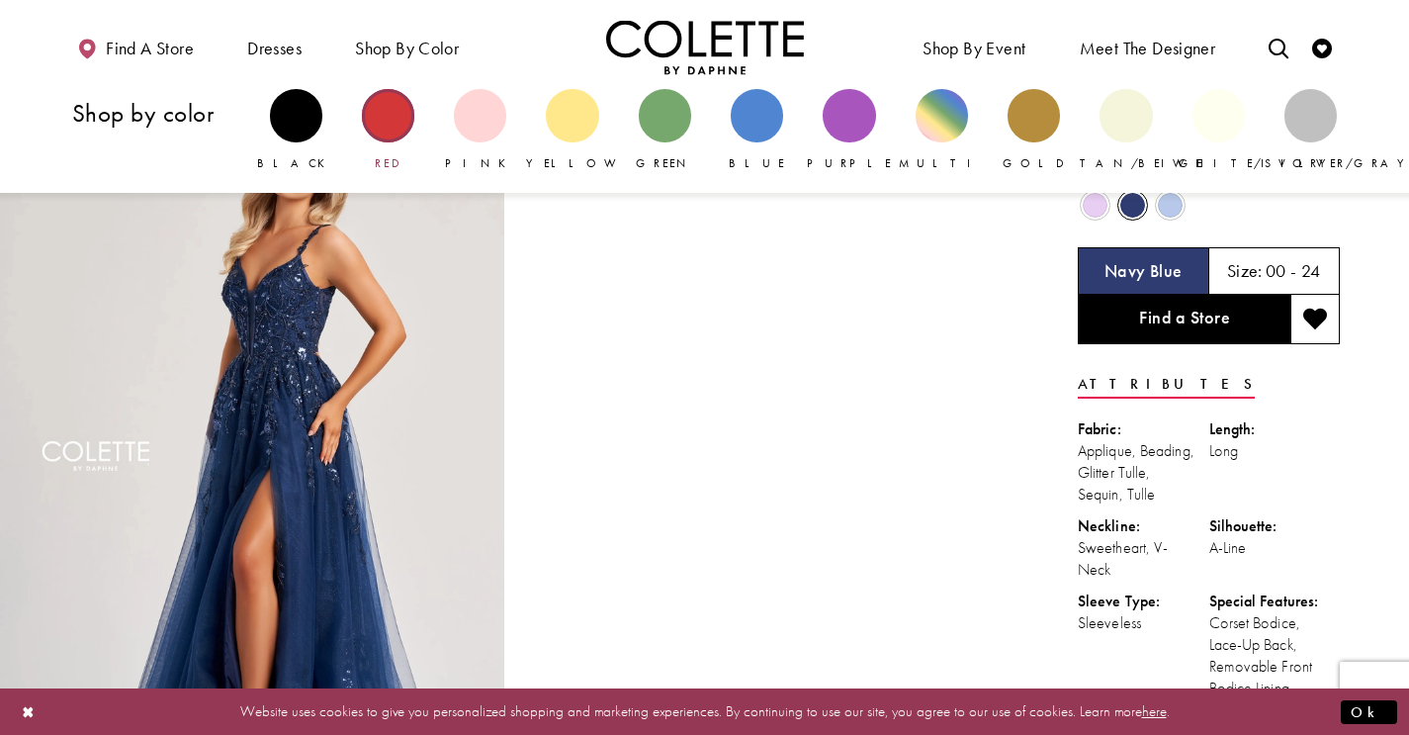
click at [387, 118] on div "Primary block" at bounding box center [388, 115] width 52 height 52
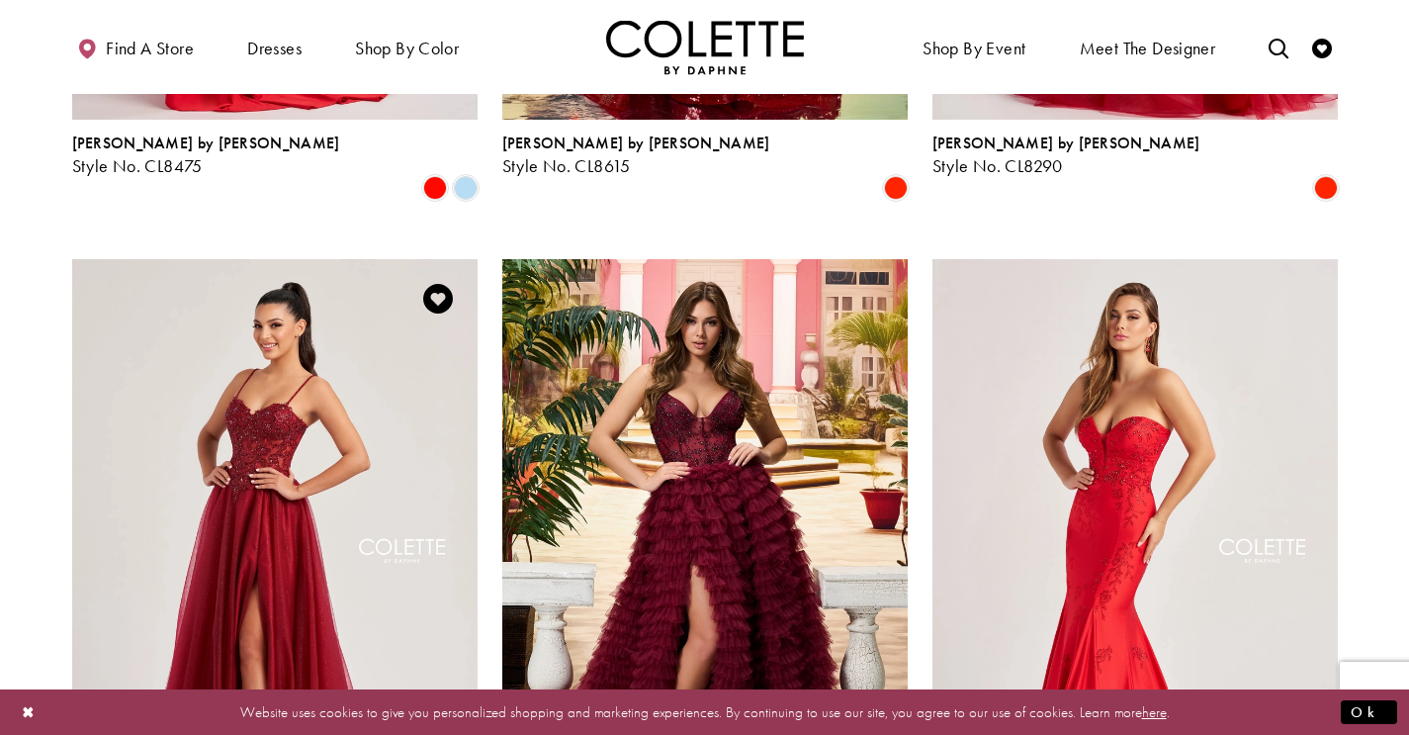
scroll to position [2331, 0]
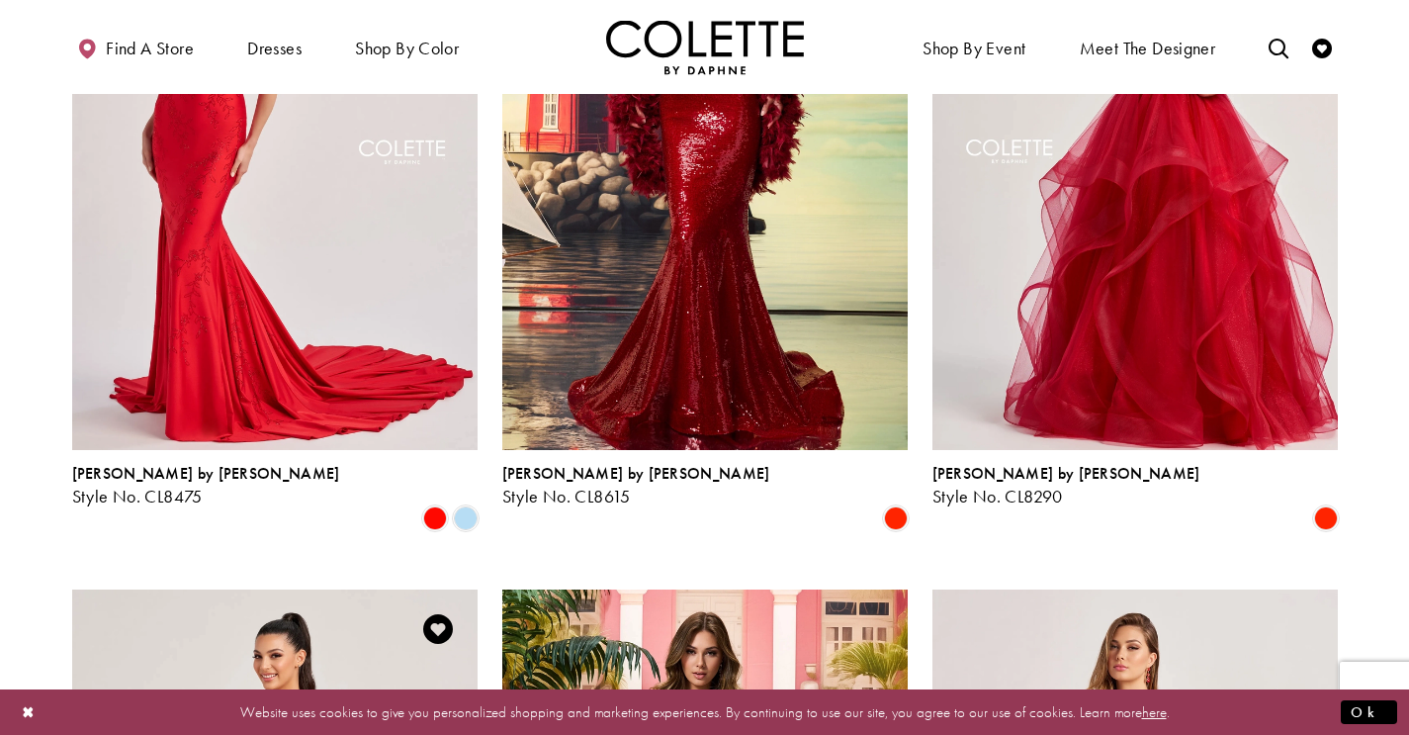
scroll to position [1864, 0]
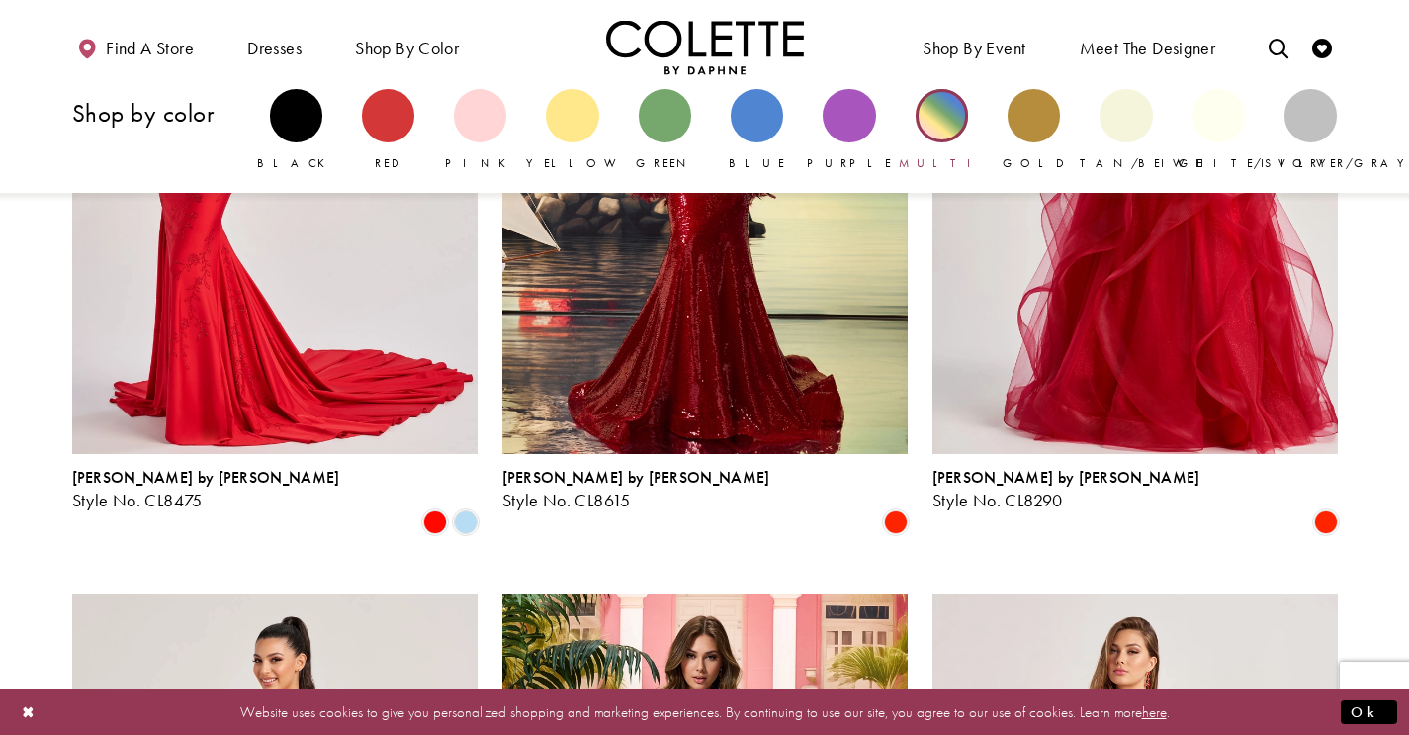
click at [929, 112] on div "Primary block" at bounding box center [942, 115] width 52 height 52
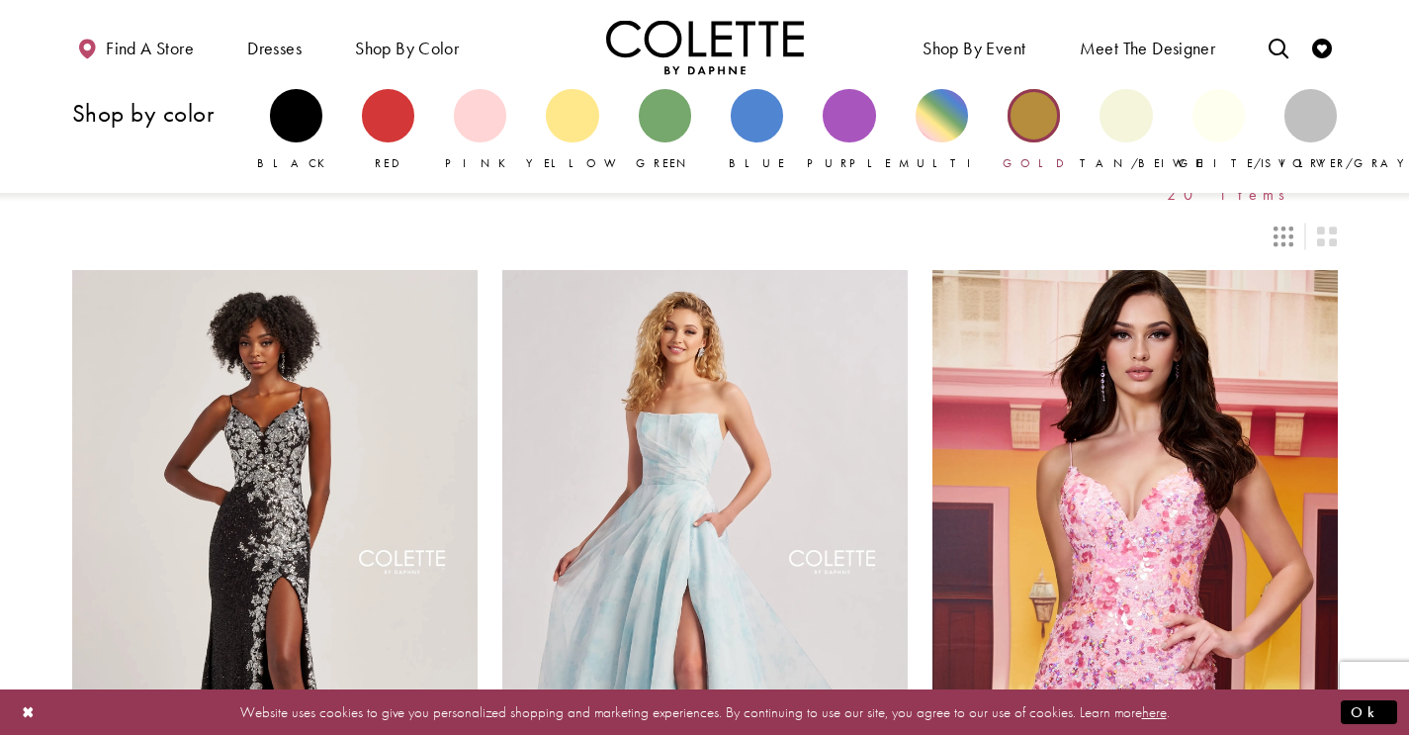
click at [1030, 120] on div "Primary block" at bounding box center [1034, 115] width 52 height 52
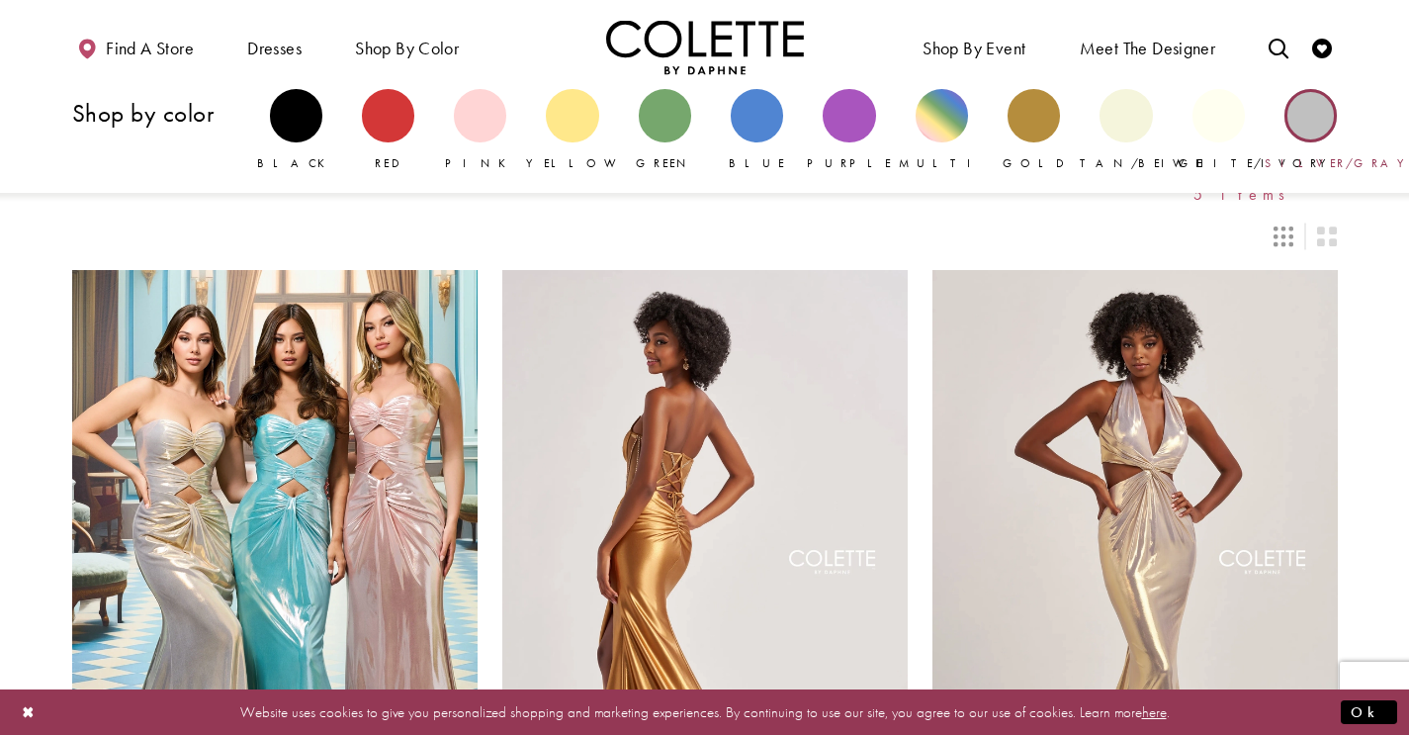
click at [1309, 128] on div "Primary block" at bounding box center [1310, 115] width 52 height 52
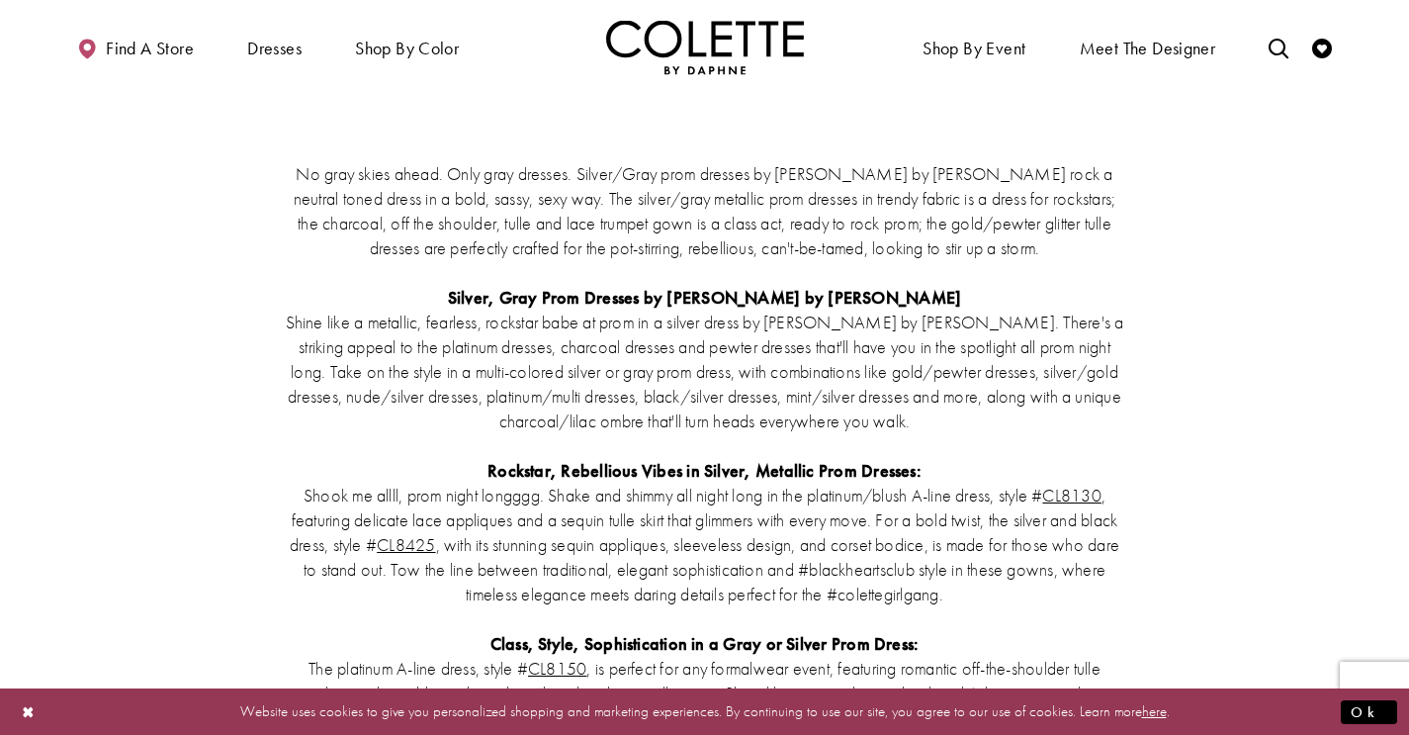
scroll to position [2847, 0]
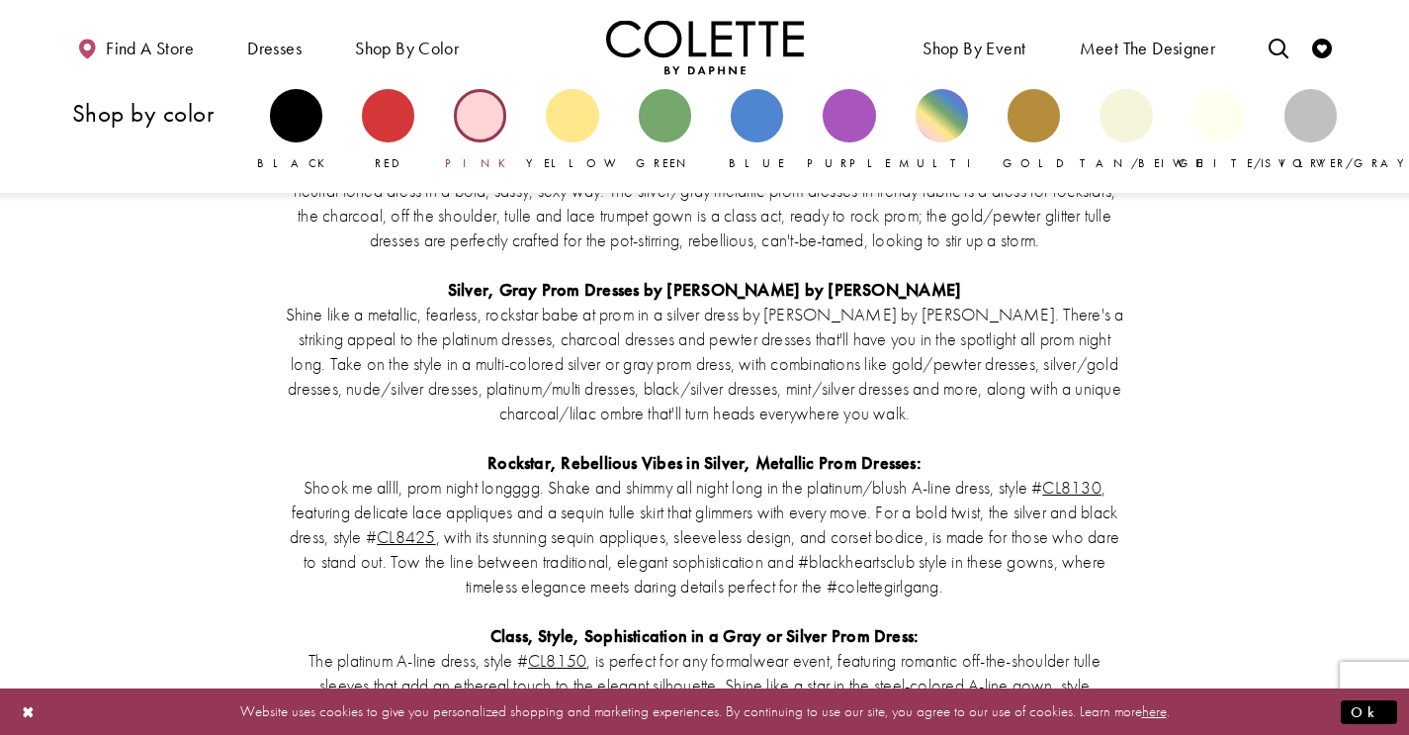
click at [475, 107] on div "Primary block" at bounding box center [480, 115] width 52 height 52
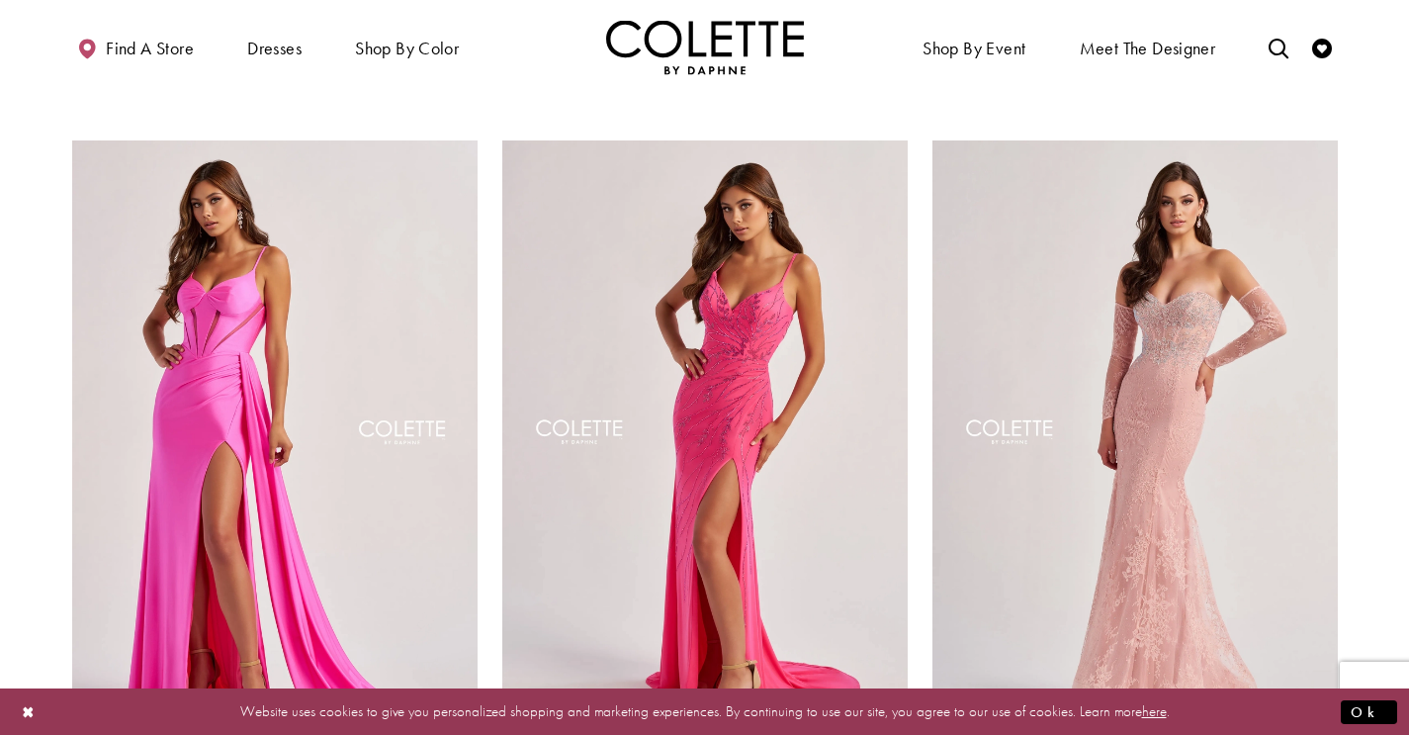
scroll to position [860, 0]
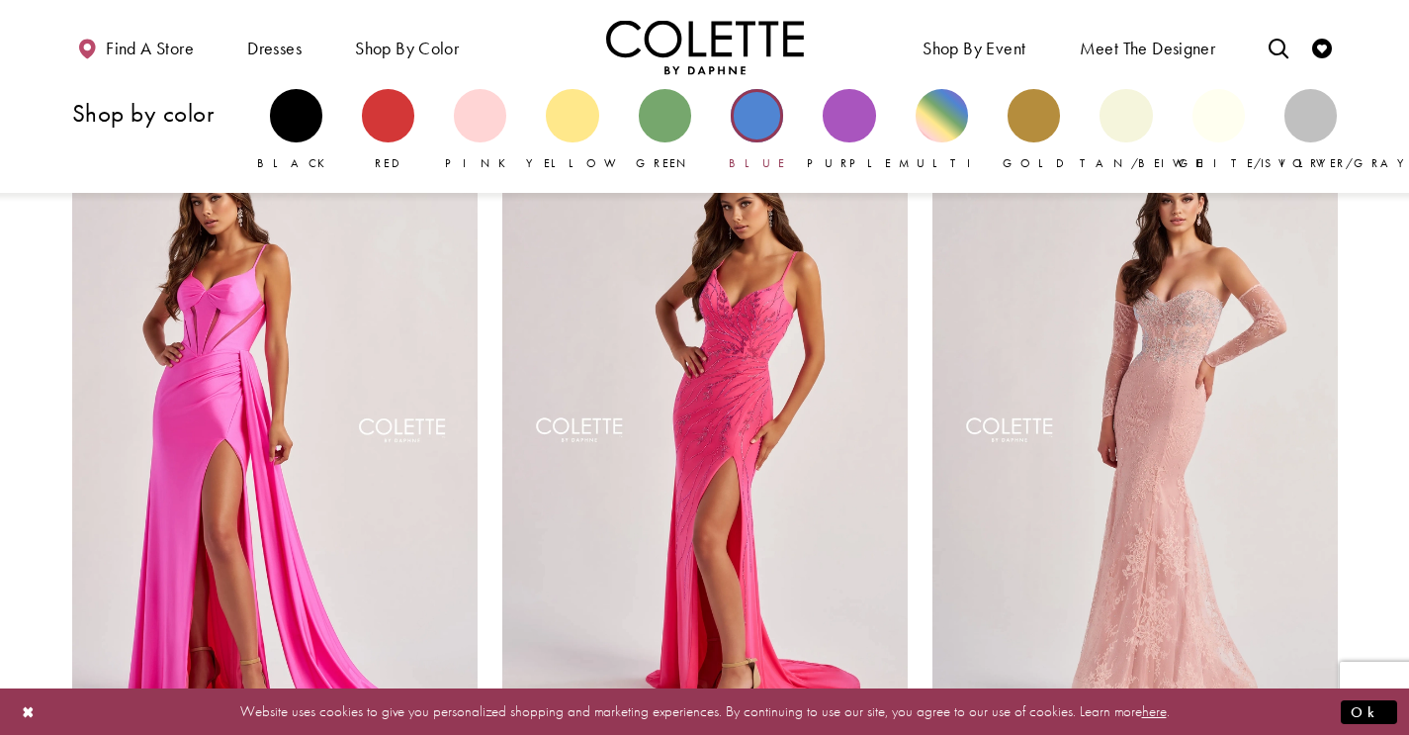
click at [746, 130] on div "Primary block" at bounding box center [757, 115] width 52 height 52
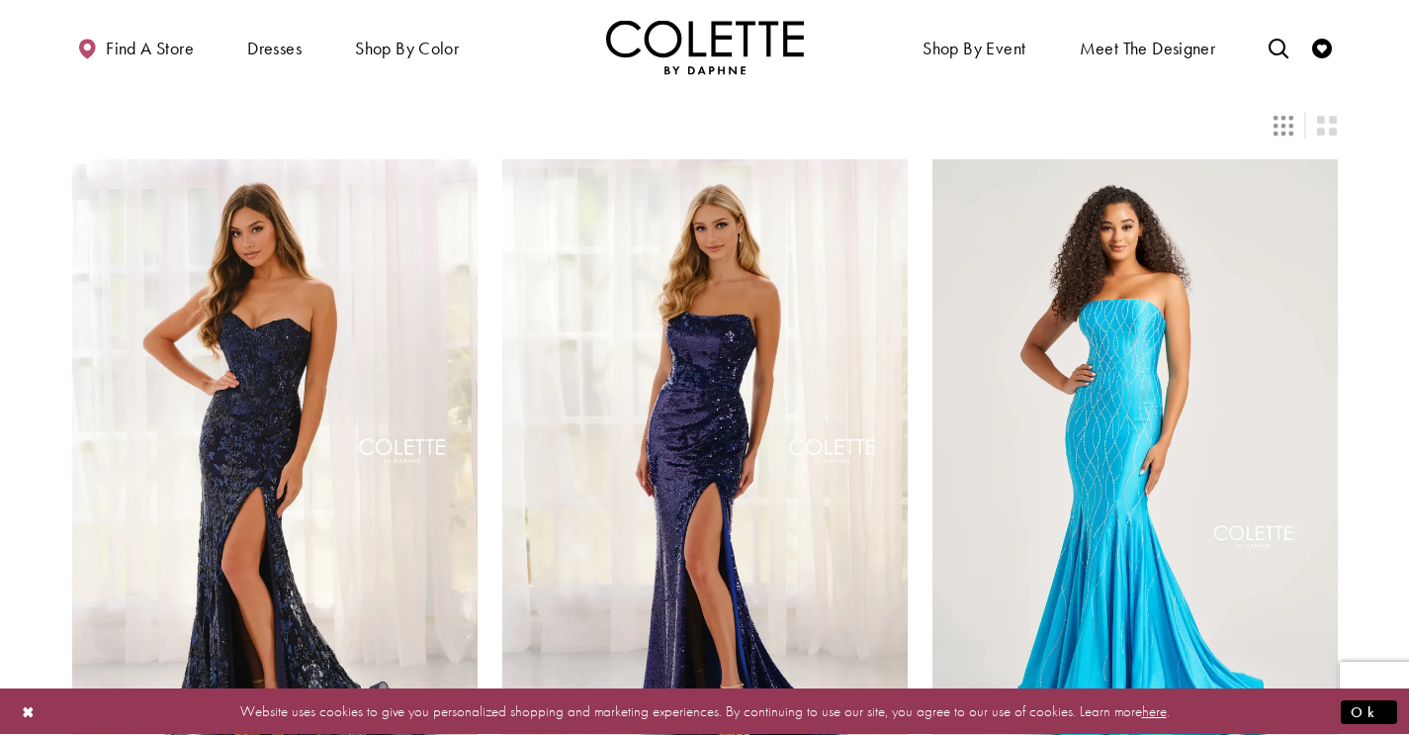
scroll to position [356, 0]
